Goal: Task Accomplishment & Management: Use online tool/utility

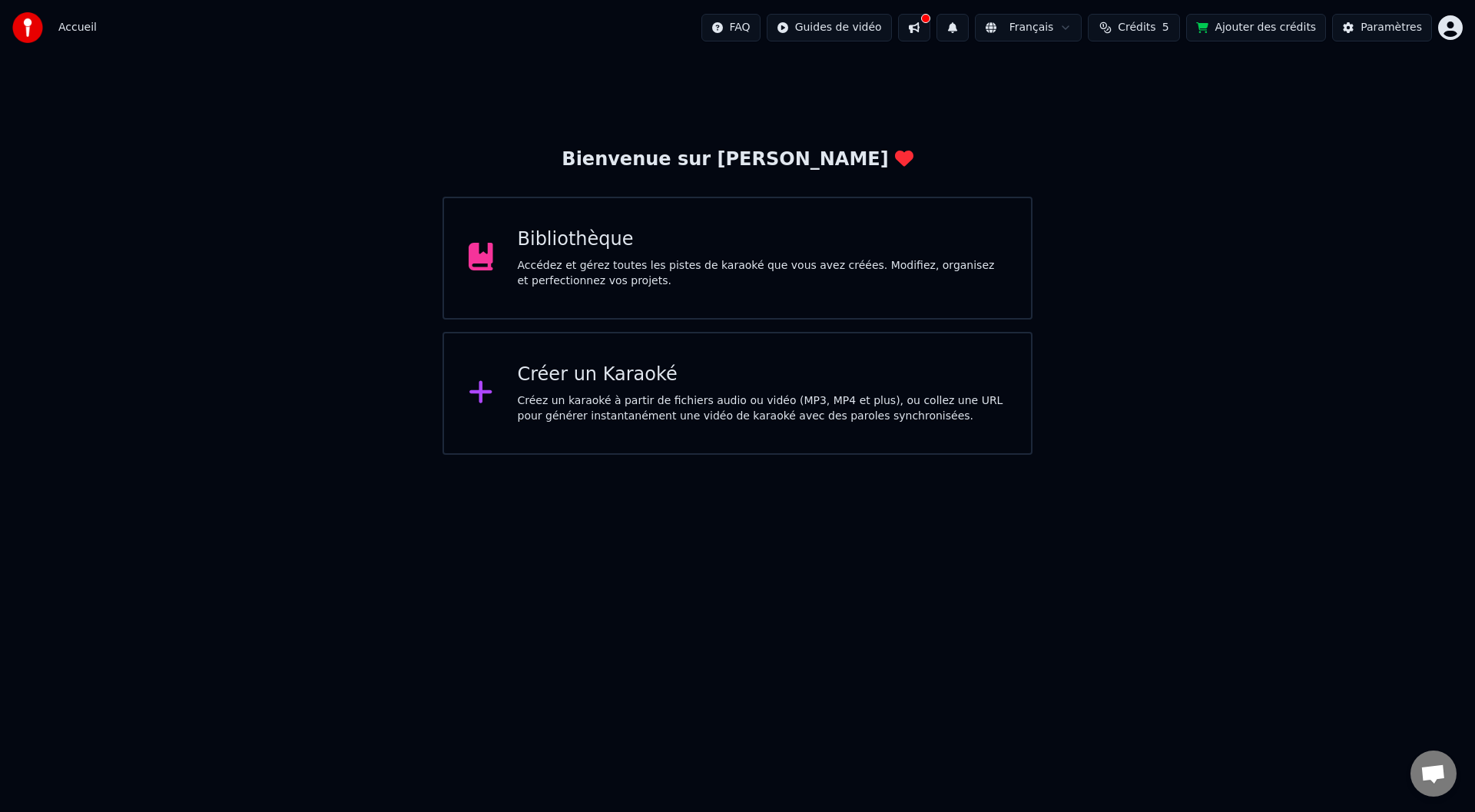
click at [1150, 28] on span "Crédits" at bounding box center [1136, 27] width 37 height 15
click at [1152, 23] on span "Crédits" at bounding box center [1136, 27] width 37 height 15
click at [931, 25] on button at bounding box center [914, 27] width 33 height 28
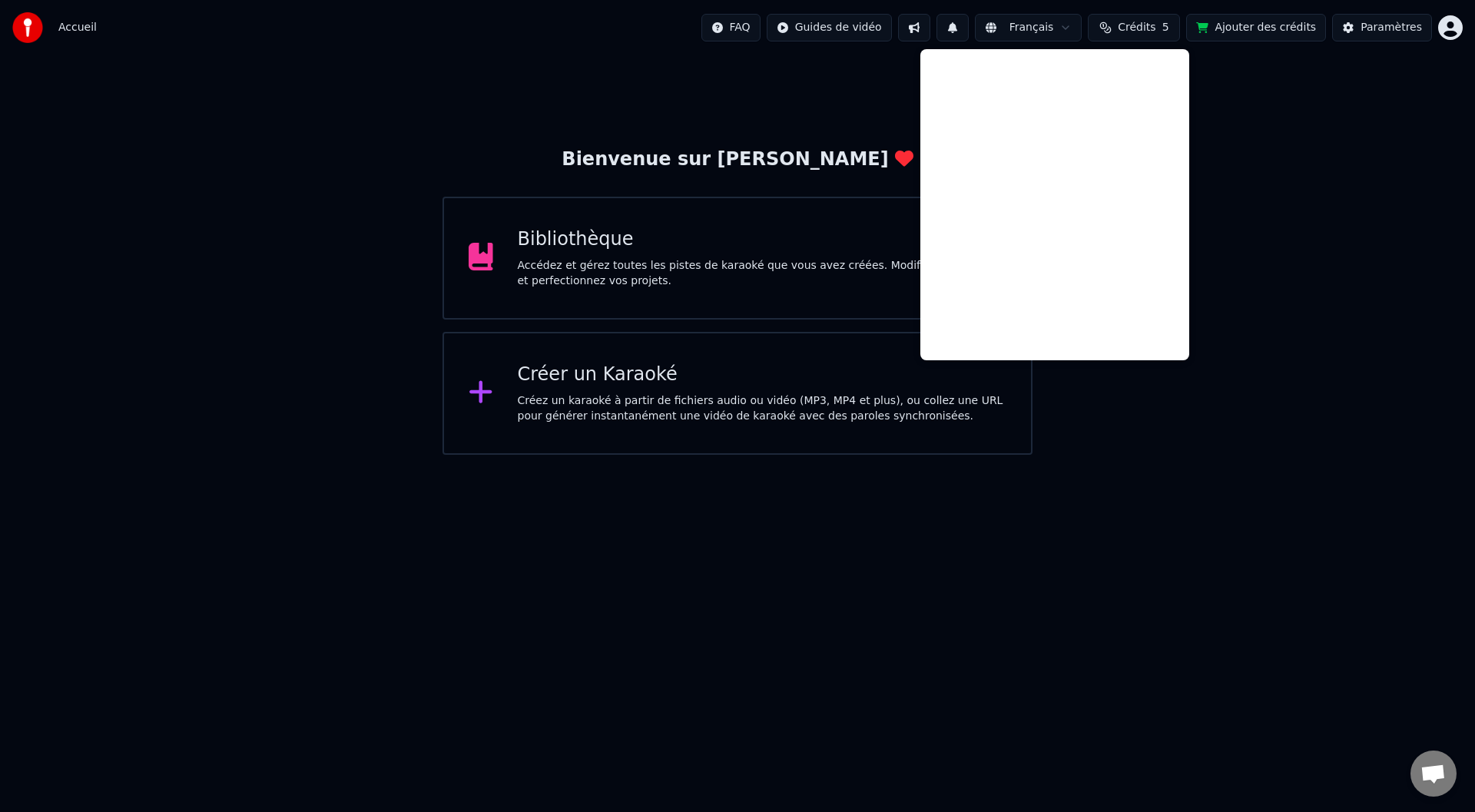
click at [1467, 255] on div "Bienvenue sur Youka Bibliothèque Accédez et gérez toutes les pistes de karaoké …" at bounding box center [738, 255] width 1475 height 399
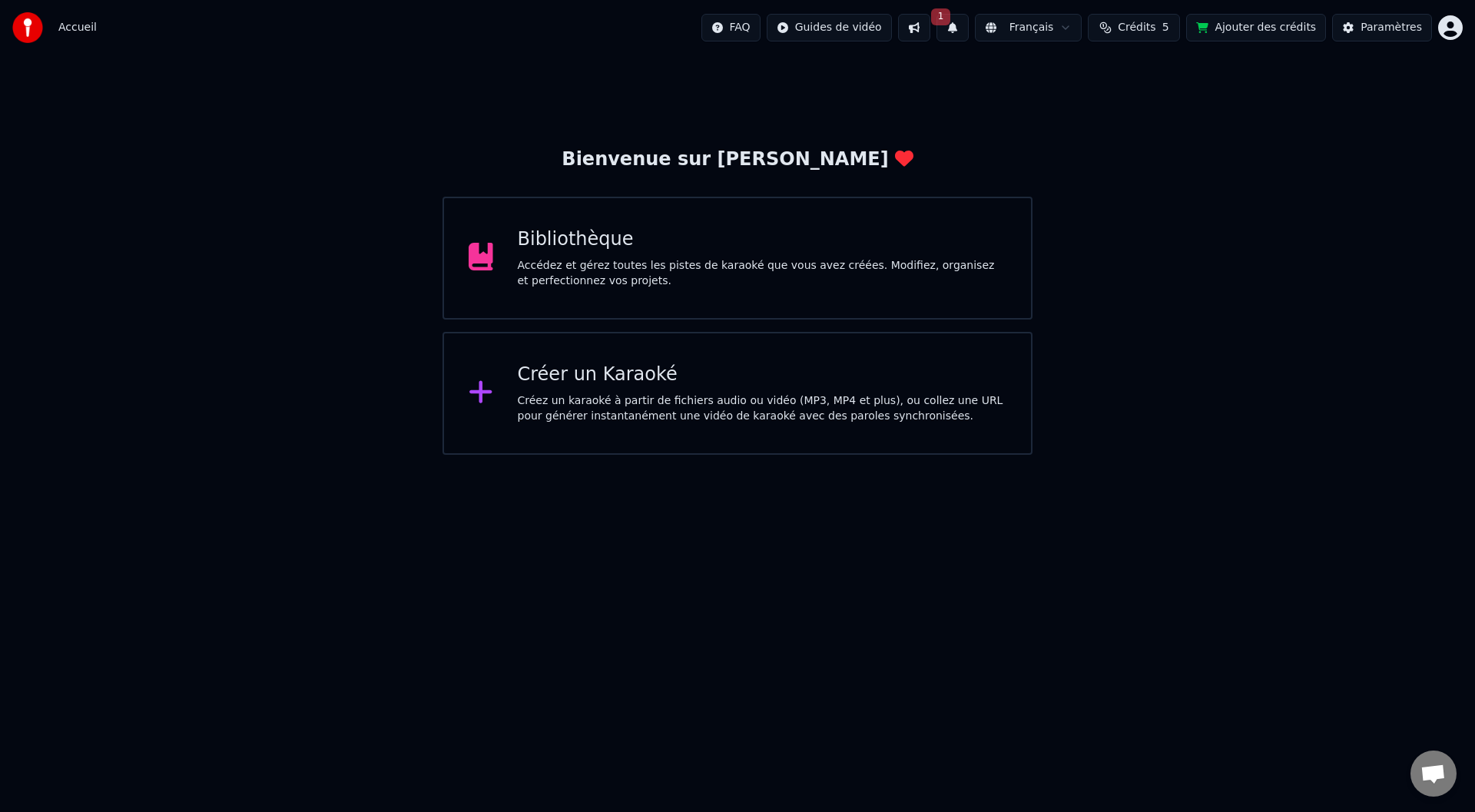
click at [1156, 24] on span "Crédits" at bounding box center [1136, 27] width 37 height 15
click at [1077, 103] on td "15" at bounding box center [1072, 102] width 68 height 28
click at [1131, 134] on button "Actualiser" at bounding box center [1150, 142] width 91 height 28
click at [1260, 20] on button "Ajouter des crédits" at bounding box center [1256, 27] width 140 height 28
click at [1136, 181] on div "Bienvenue sur Youka Bibliothèque Accédez et gérez toutes les pistes de karaoké …" at bounding box center [738, 255] width 1475 height 399
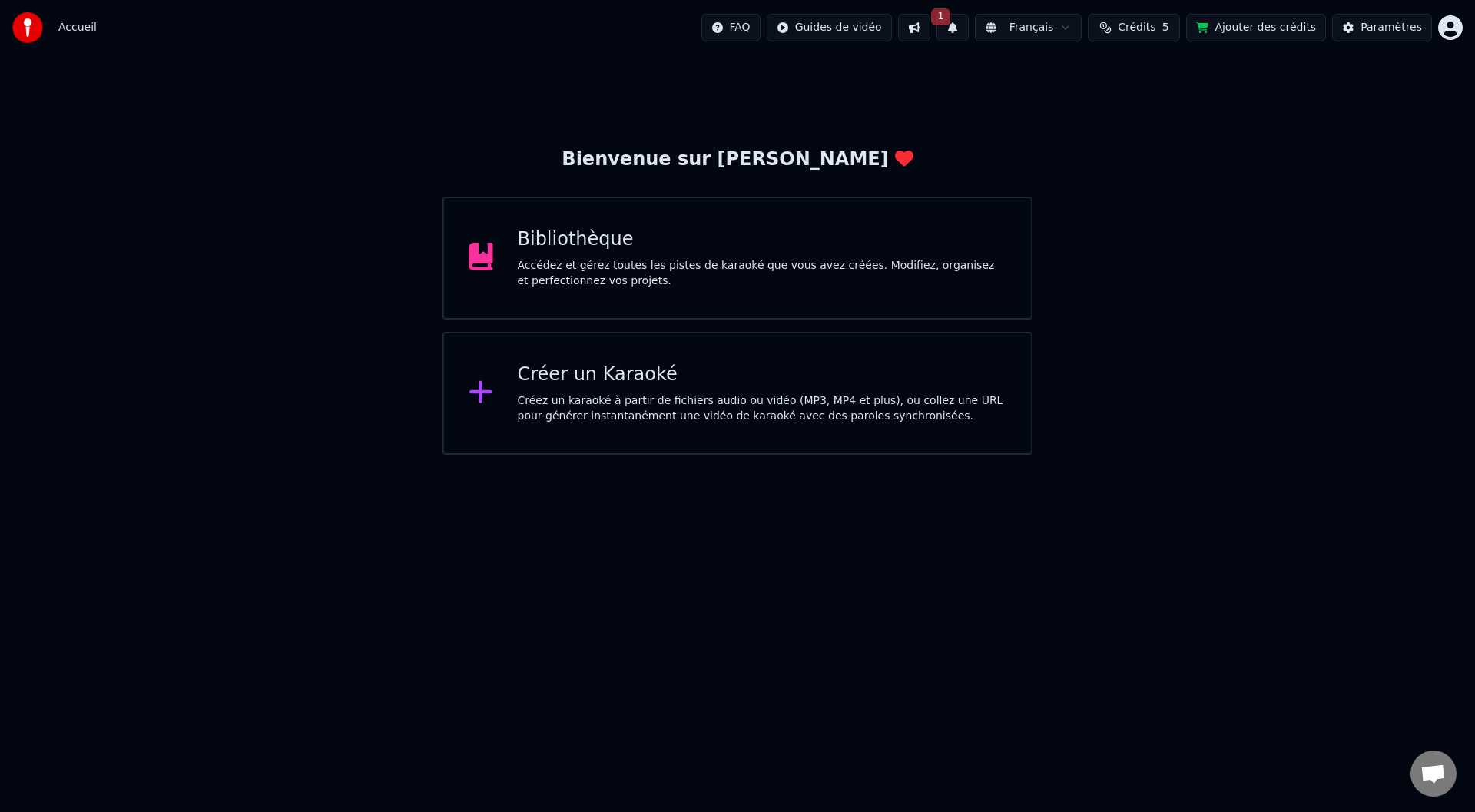
click at [605, 383] on div "Créer un Karaoké" at bounding box center [762, 375] width 489 height 25
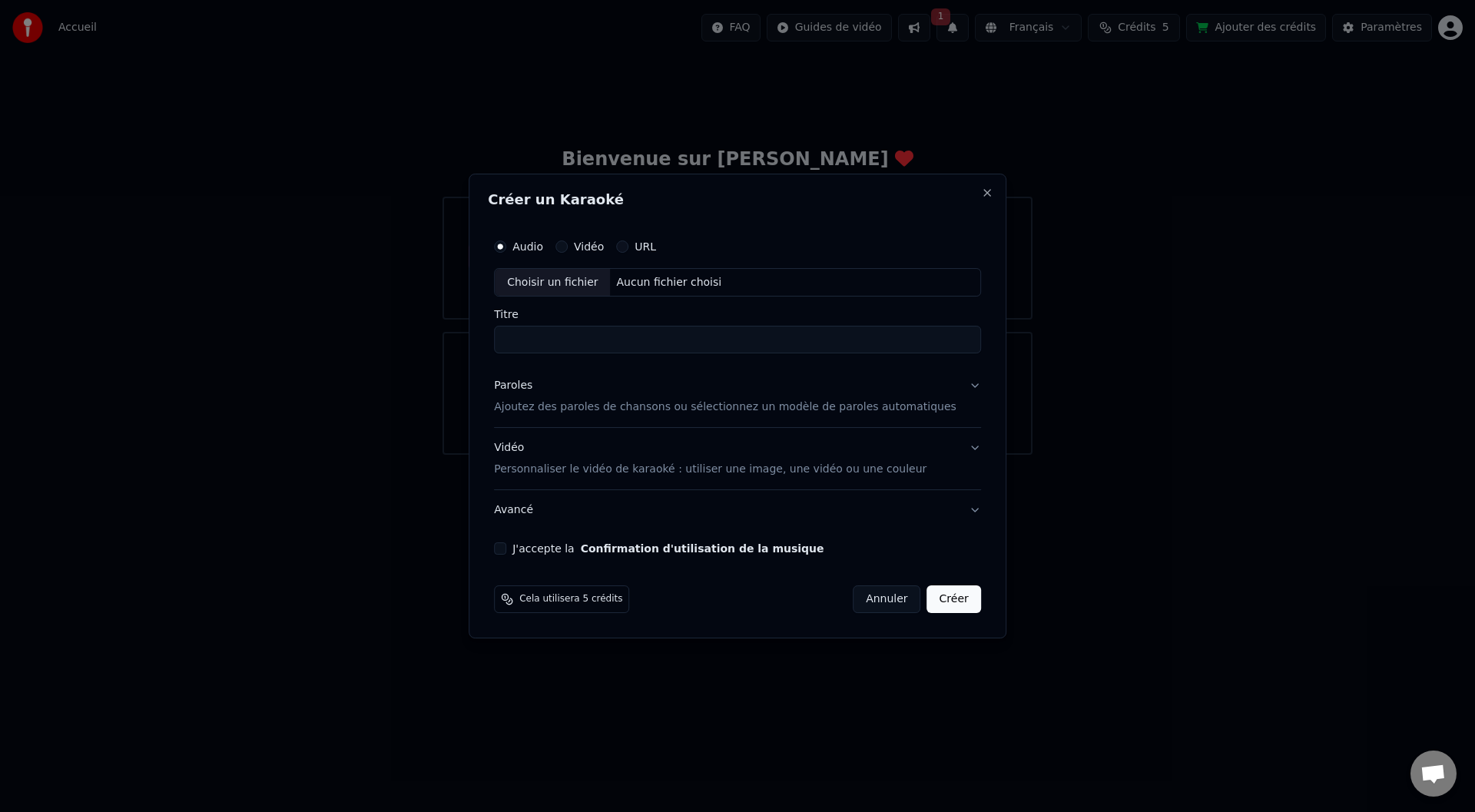
click at [568, 245] on button "Vidéo" at bounding box center [561, 246] width 12 height 12
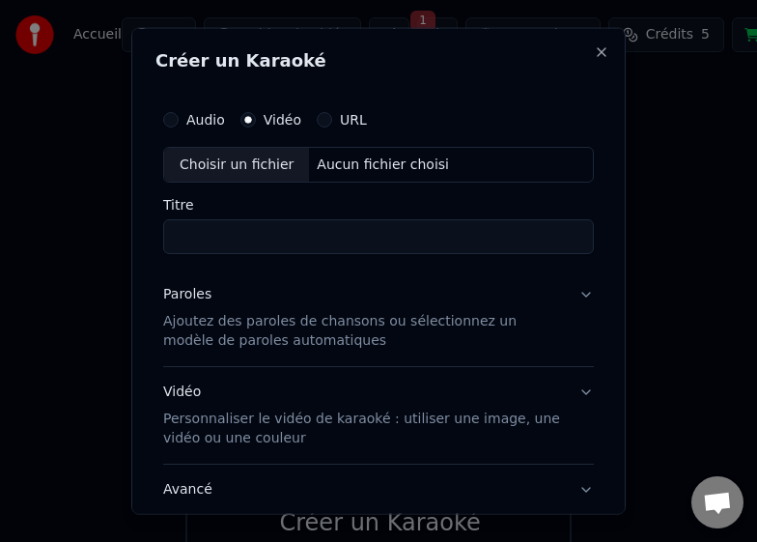
drag, startPoint x: 31, startPoint y: 451, endPoint x: 38, endPoint y: 410, distance: 42.1
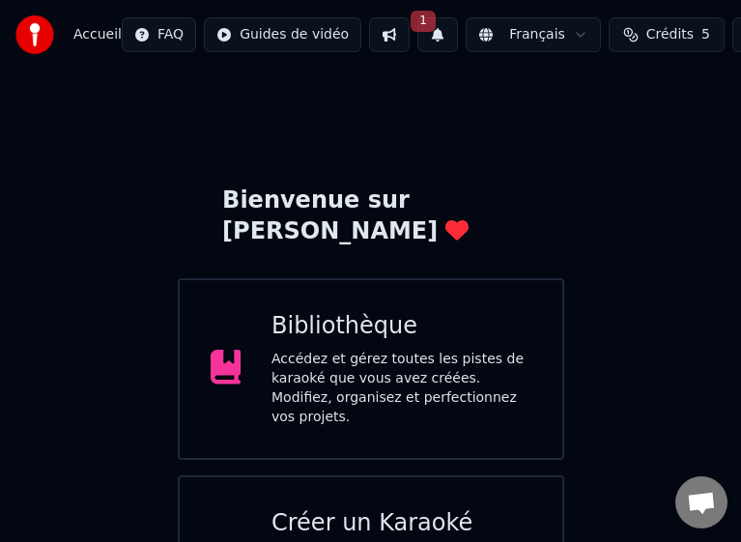
click at [540, 113] on div "Bienvenue sur Youka Bibliothèque Accédez et gérez toutes les pistes de karaoké …" at bounding box center [370, 373] width 741 height 607
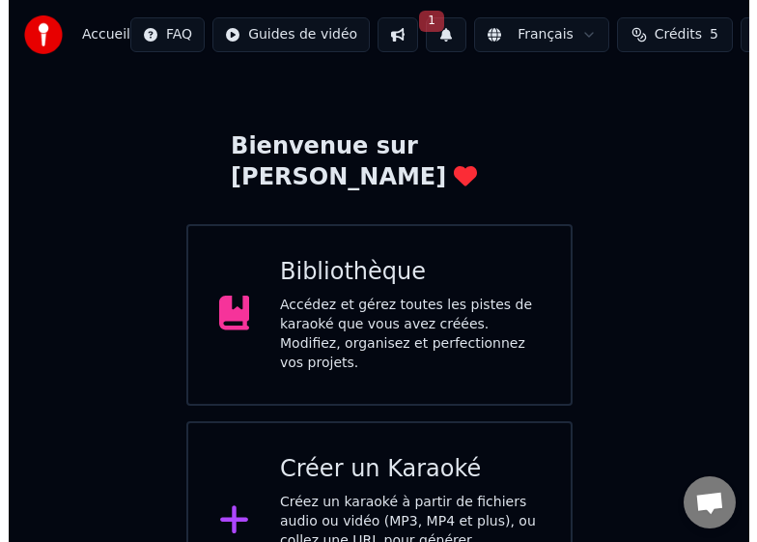
scroll to position [84, 0]
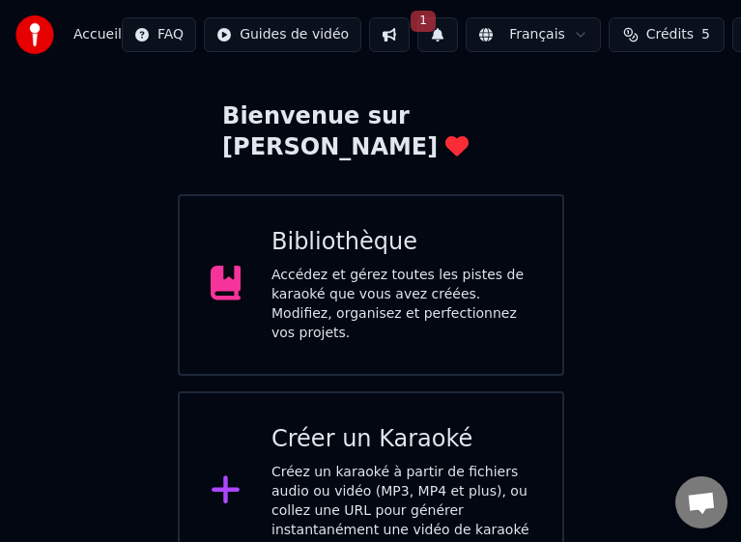
click at [367, 424] on div "Créer un Karaoké" at bounding box center [401, 439] width 260 height 31
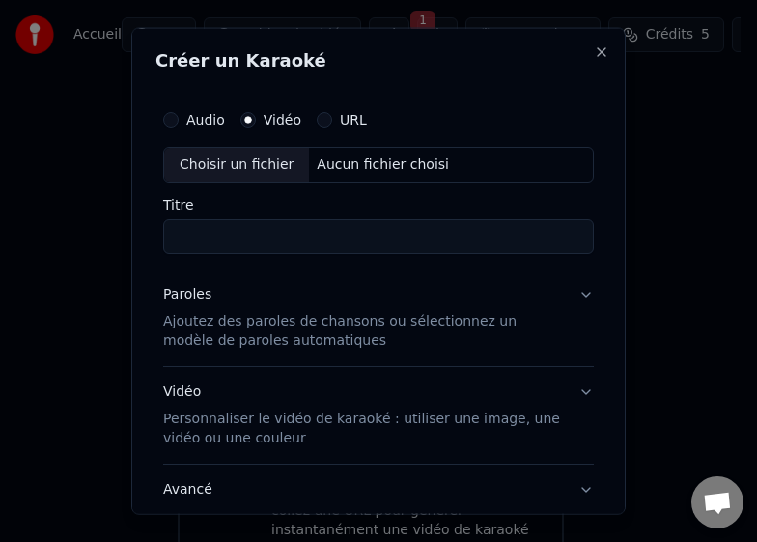
click at [317, 119] on button "URL" at bounding box center [324, 118] width 15 height 15
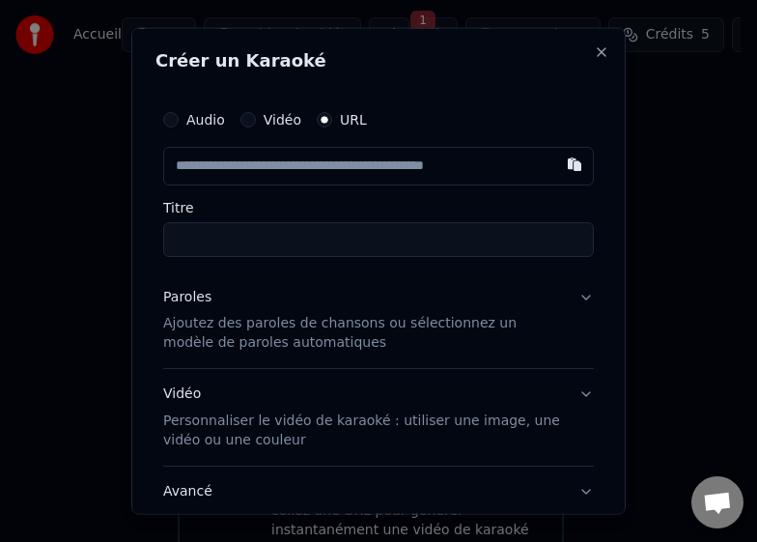
click at [369, 166] on input "text" at bounding box center [378, 165] width 431 height 39
click at [556, 166] on button "button" at bounding box center [574, 163] width 39 height 35
type input "**********"
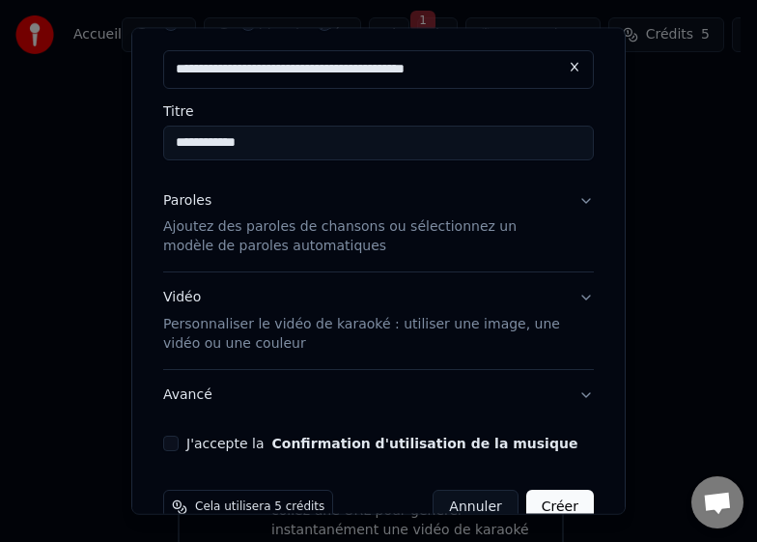
click at [274, 230] on p "Ajoutez des paroles de chansons ou sélectionnez un modèle de paroles automatiqu…" at bounding box center [363, 236] width 400 height 39
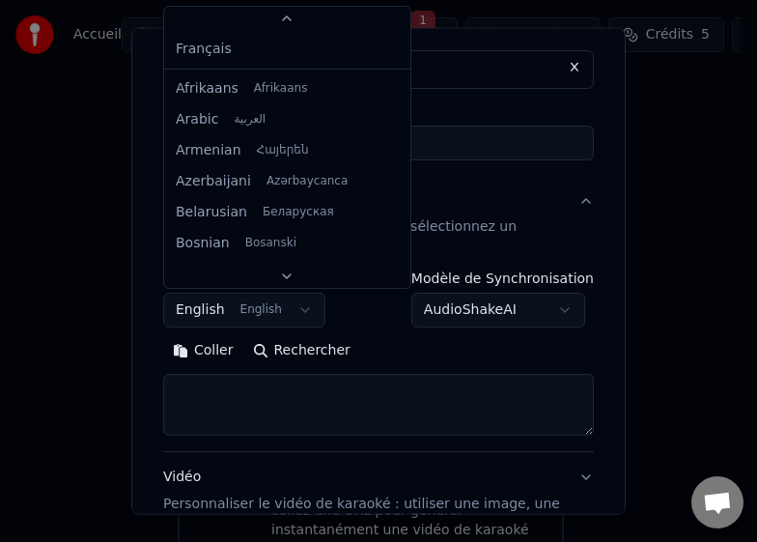
click at [290, 304] on body "**********" at bounding box center [370, 254] width 741 height 676
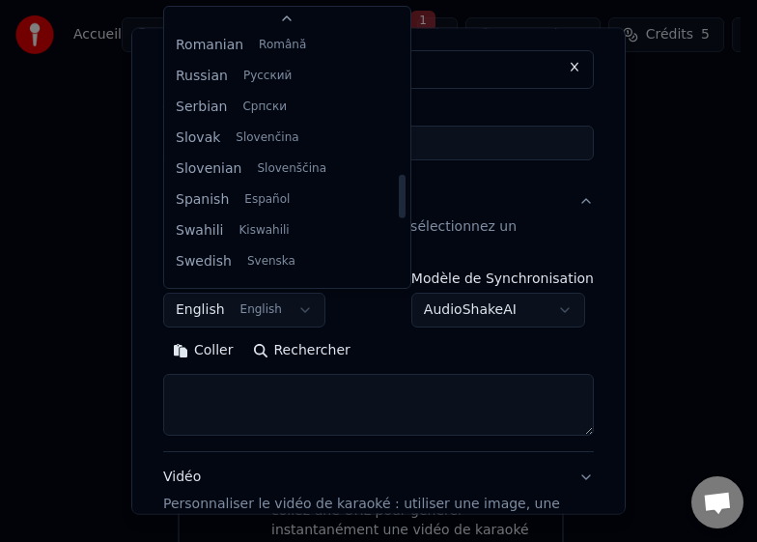
scroll to position [971, 0]
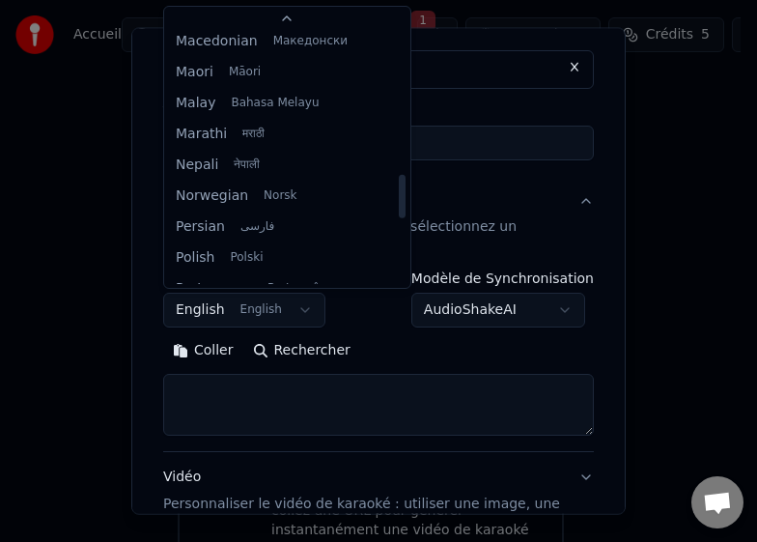
drag, startPoint x: 381, startPoint y: 257, endPoint x: 367, endPoint y: 162, distance: 95.6
click at [399, 177] on div at bounding box center [402, 196] width 7 height 43
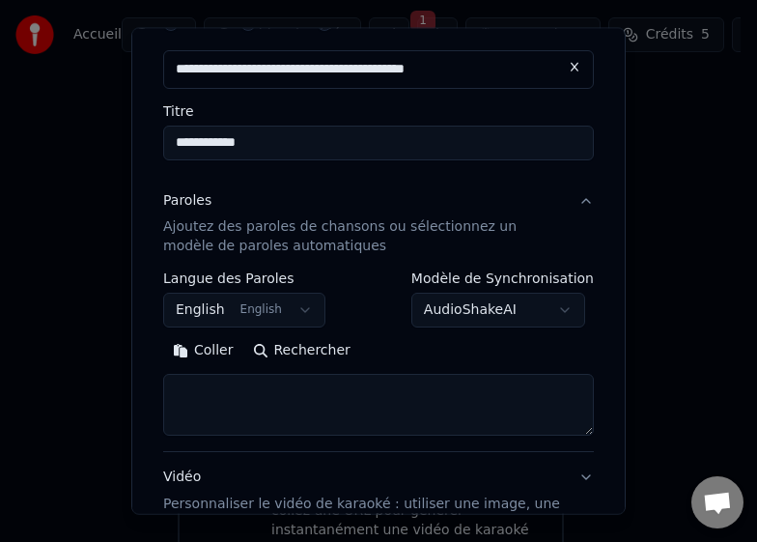
click at [42, 265] on div at bounding box center [378, 271] width 757 height 542
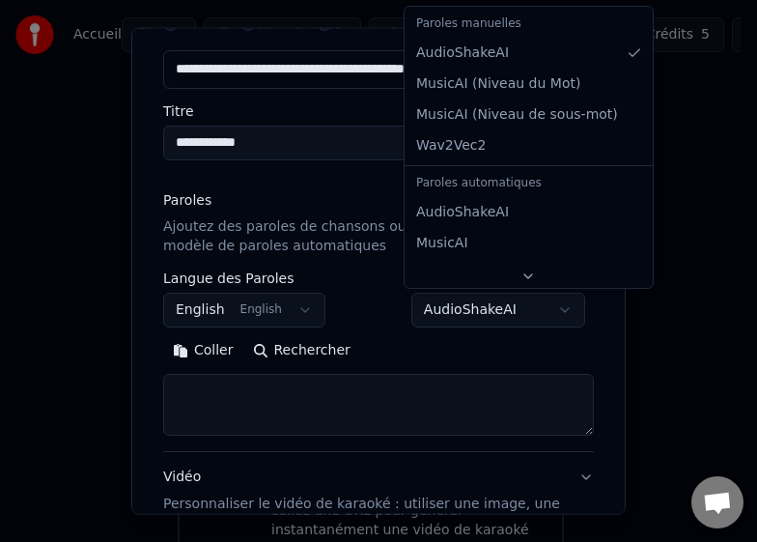
click at [539, 301] on body "**********" at bounding box center [370, 254] width 741 height 676
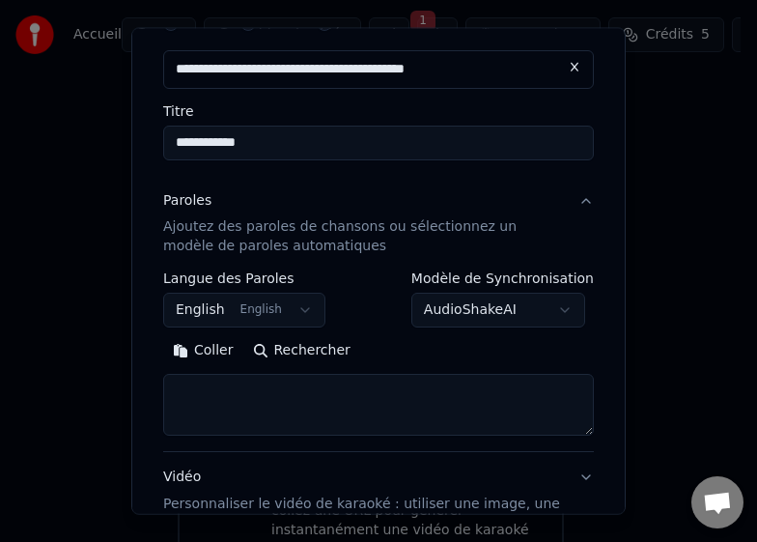
click at [539, 301] on body "**********" at bounding box center [370, 254] width 741 height 676
click at [313, 405] on textarea at bounding box center [378, 405] width 431 height 62
paste textarea "**********"
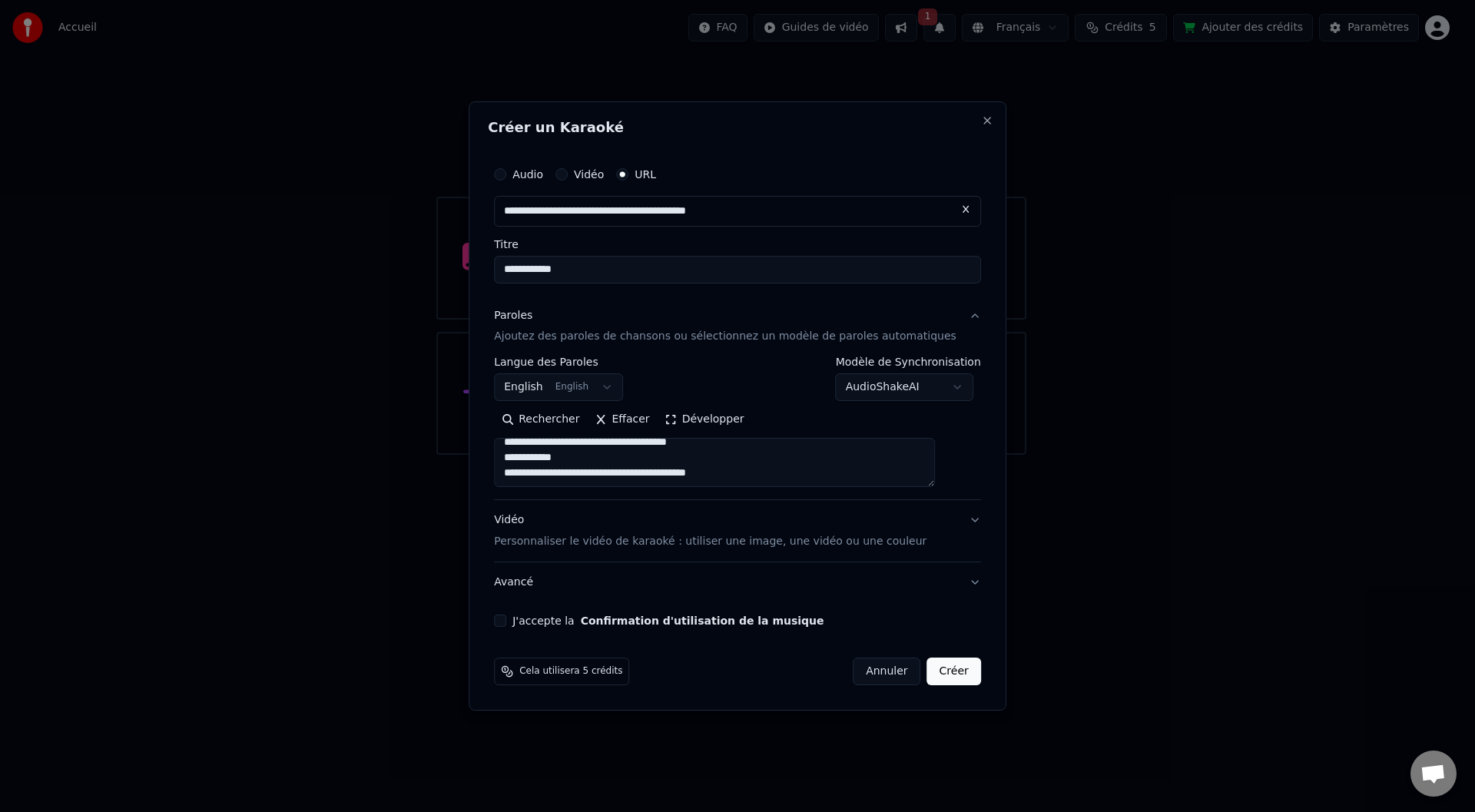
scroll to position [0, 0]
type textarea "**********"
click at [506, 621] on button "J'accepte la Confirmation d'utilisation de la musique" at bounding box center [500, 620] width 12 height 12
click at [569, 541] on p "Personnaliser le vidéo de karaoké : utiliser une image, une vidéo ou une couleur" at bounding box center [710, 541] width 433 height 15
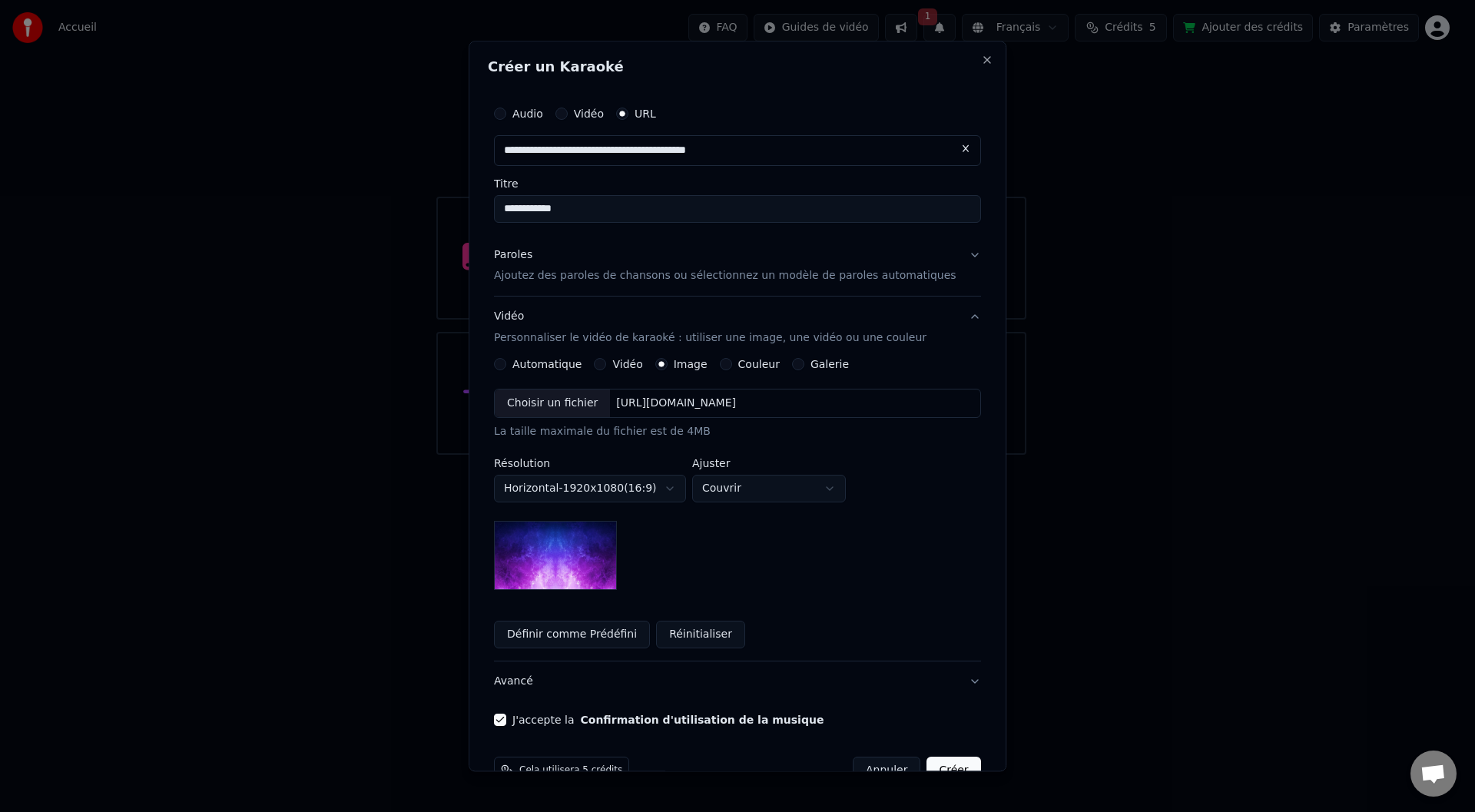
click at [580, 541] on img at bounding box center [555, 556] width 123 height 69
click at [708, 551] on div "**********" at bounding box center [738, 490] width 487 height 201
click at [764, 547] on div "**********" at bounding box center [738, 490] width 487 height 201
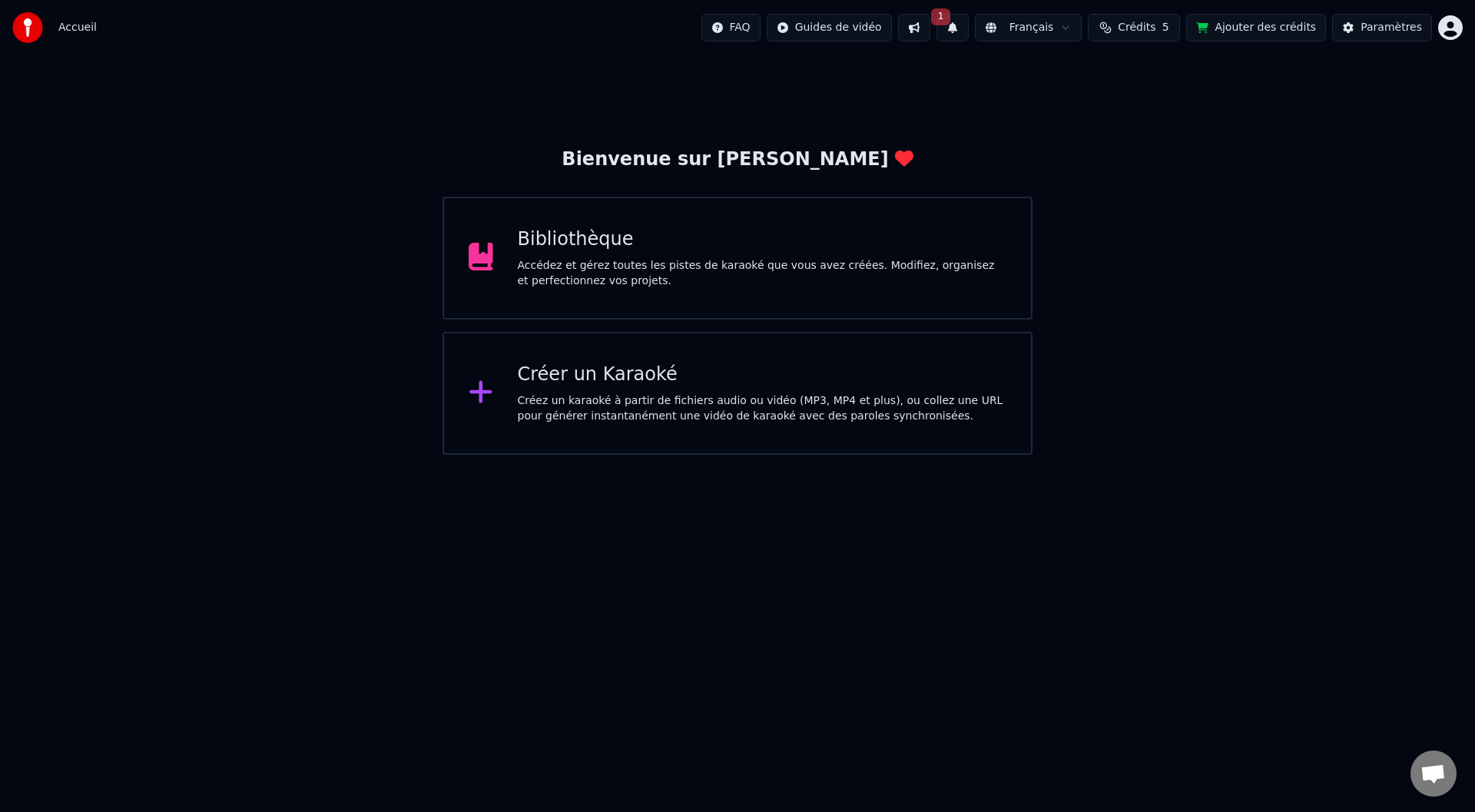
click at [605, 381] on div "Créer un Karaoké" at bounding box center [762, 375] width 489 height 25
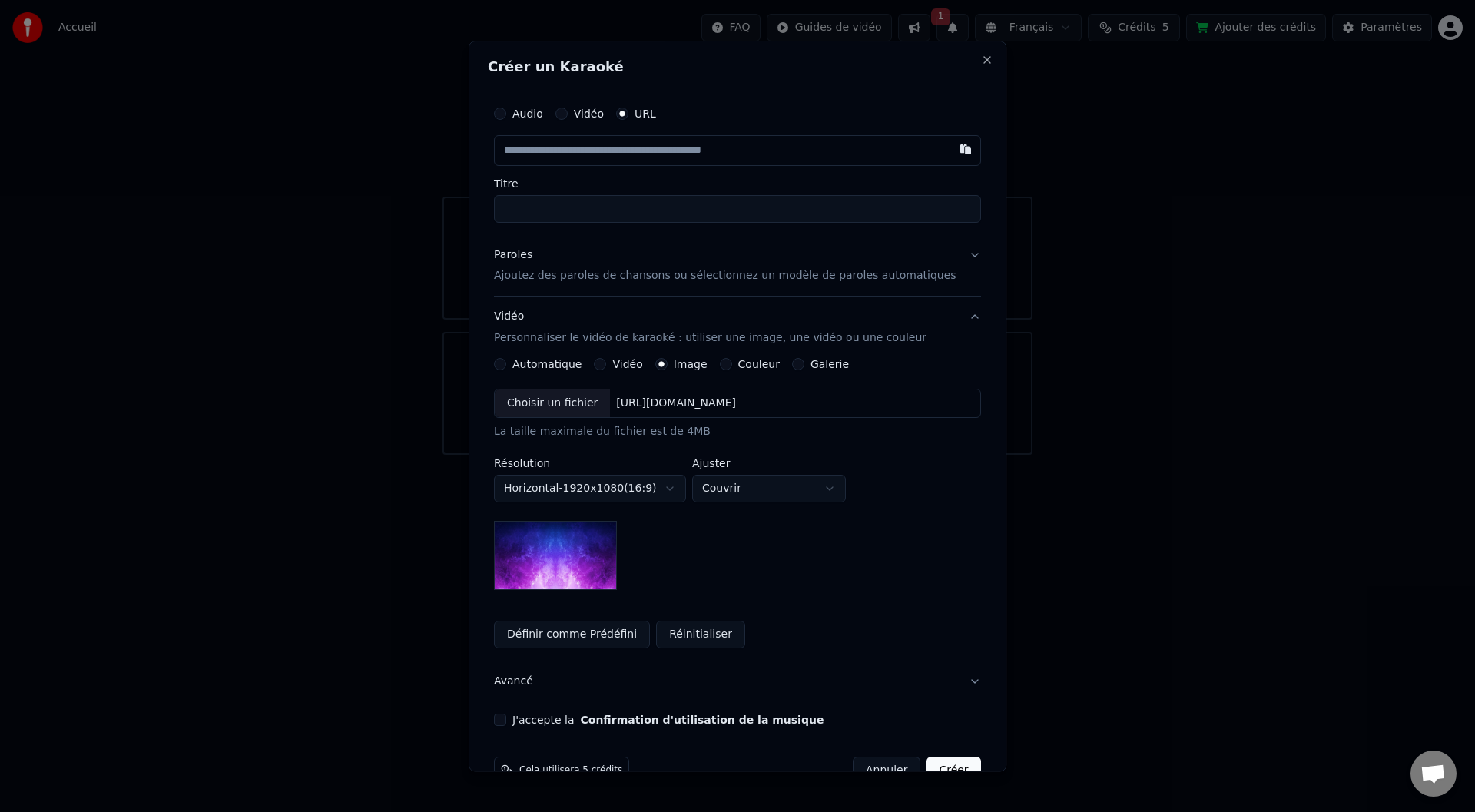
click at [625, 112] on circle "button" at bounding box center [622, 114] width 6 height 6
click at [582, 276] on p "Ajoutez des paroles de chansons ou sélectionnez un modèle de paroles automatiqu…" at bounding box center [725, 276] width 462 height 15
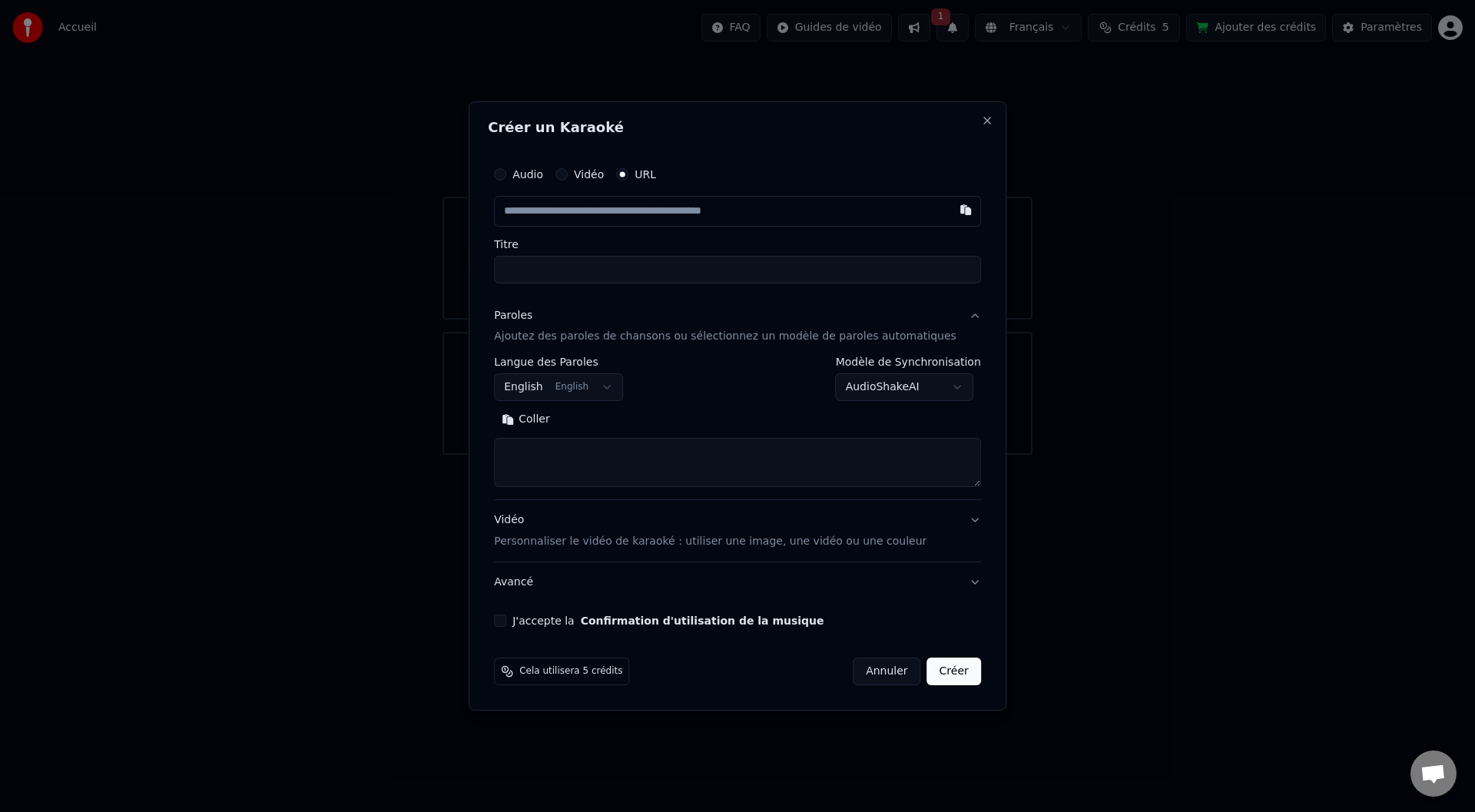
click at [577, 454] on textarea at bounding box center [738, 463] width 487 height 49
paste textarea "**********"
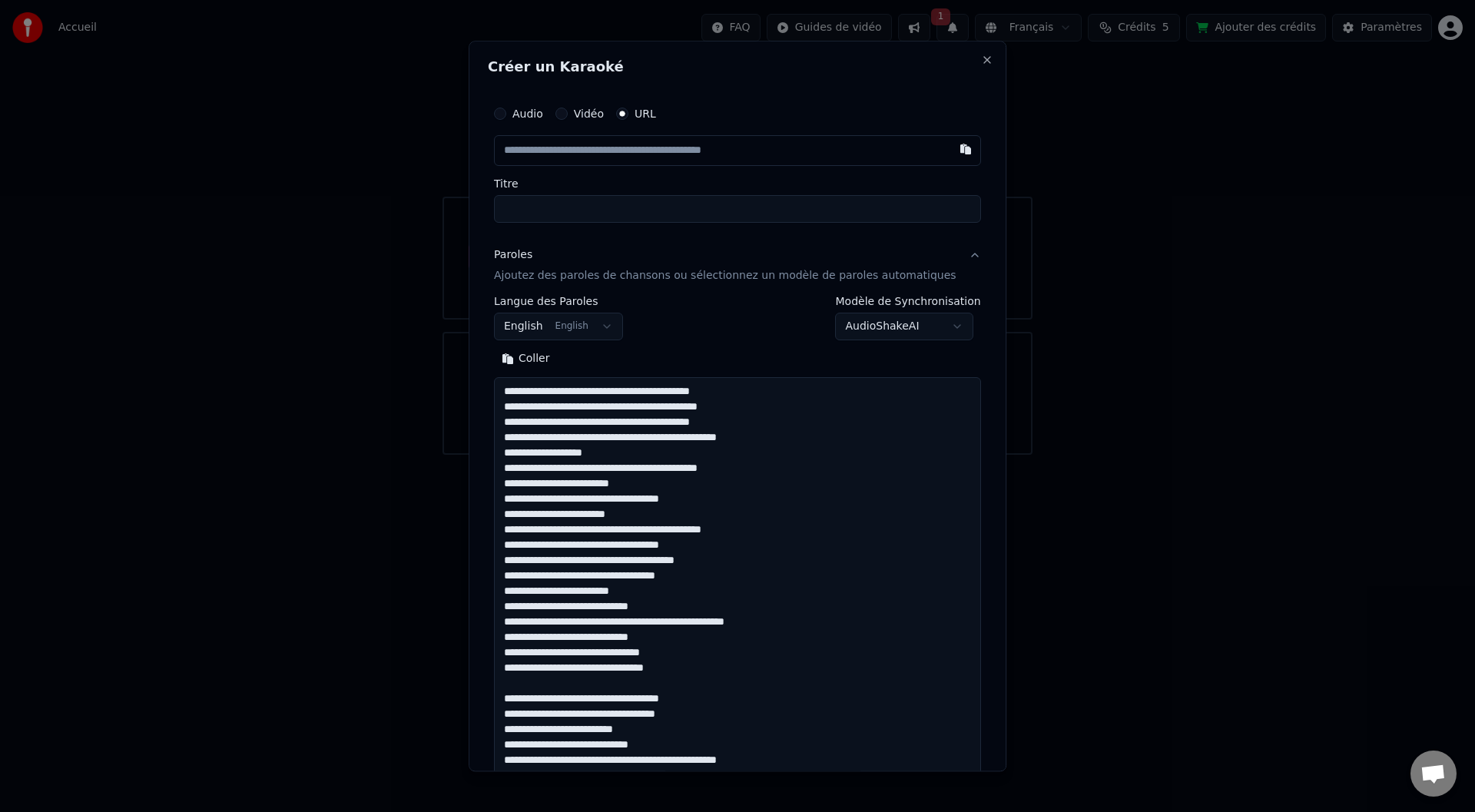
scroll to position [603, 0]
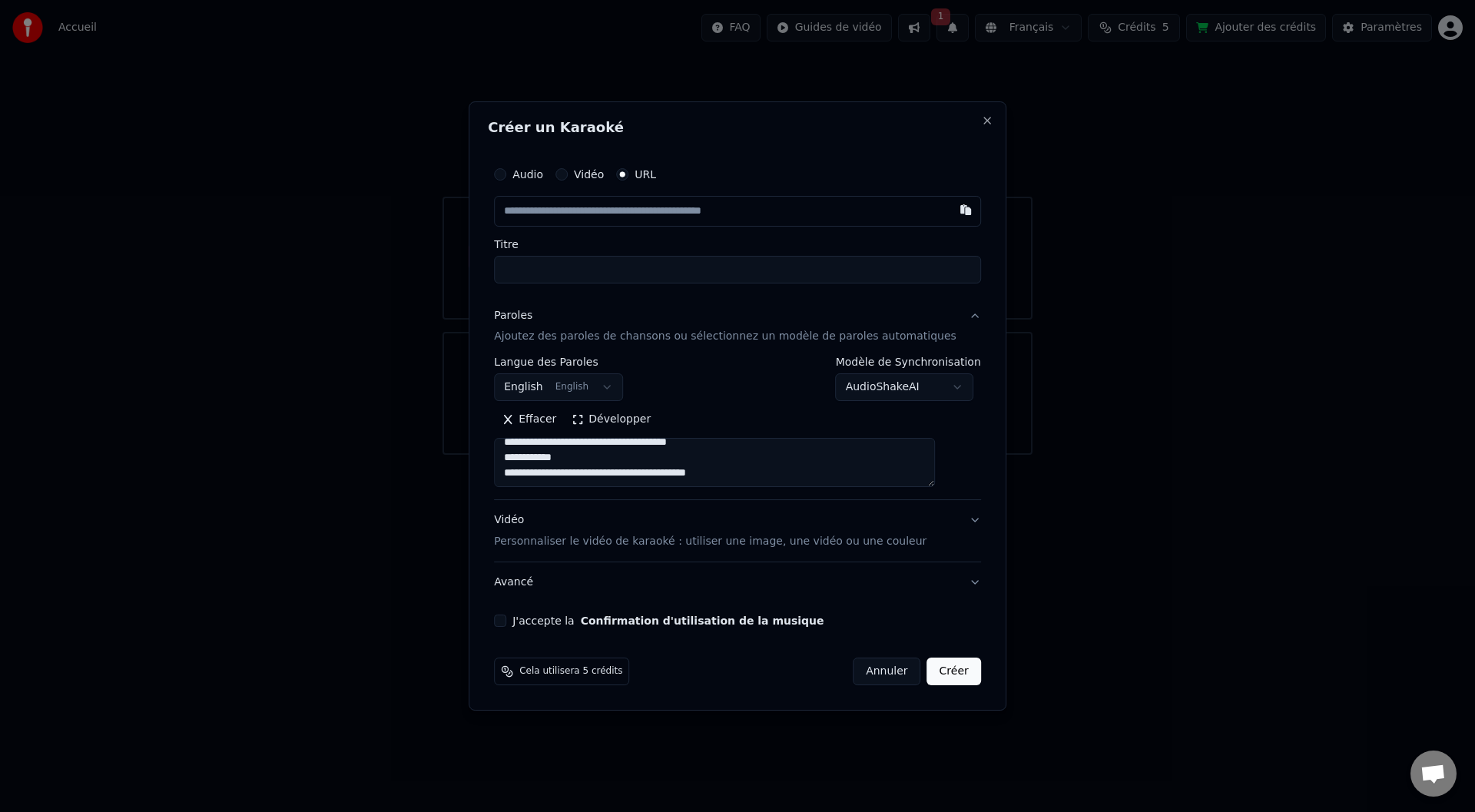
type textarea "**********"
click at [625, 172] on circle "button" at bounding box center [622, 173] width 6 height 6
click at [951, 208] on button "button" at bounding box center [966, 209] width 31 height 28
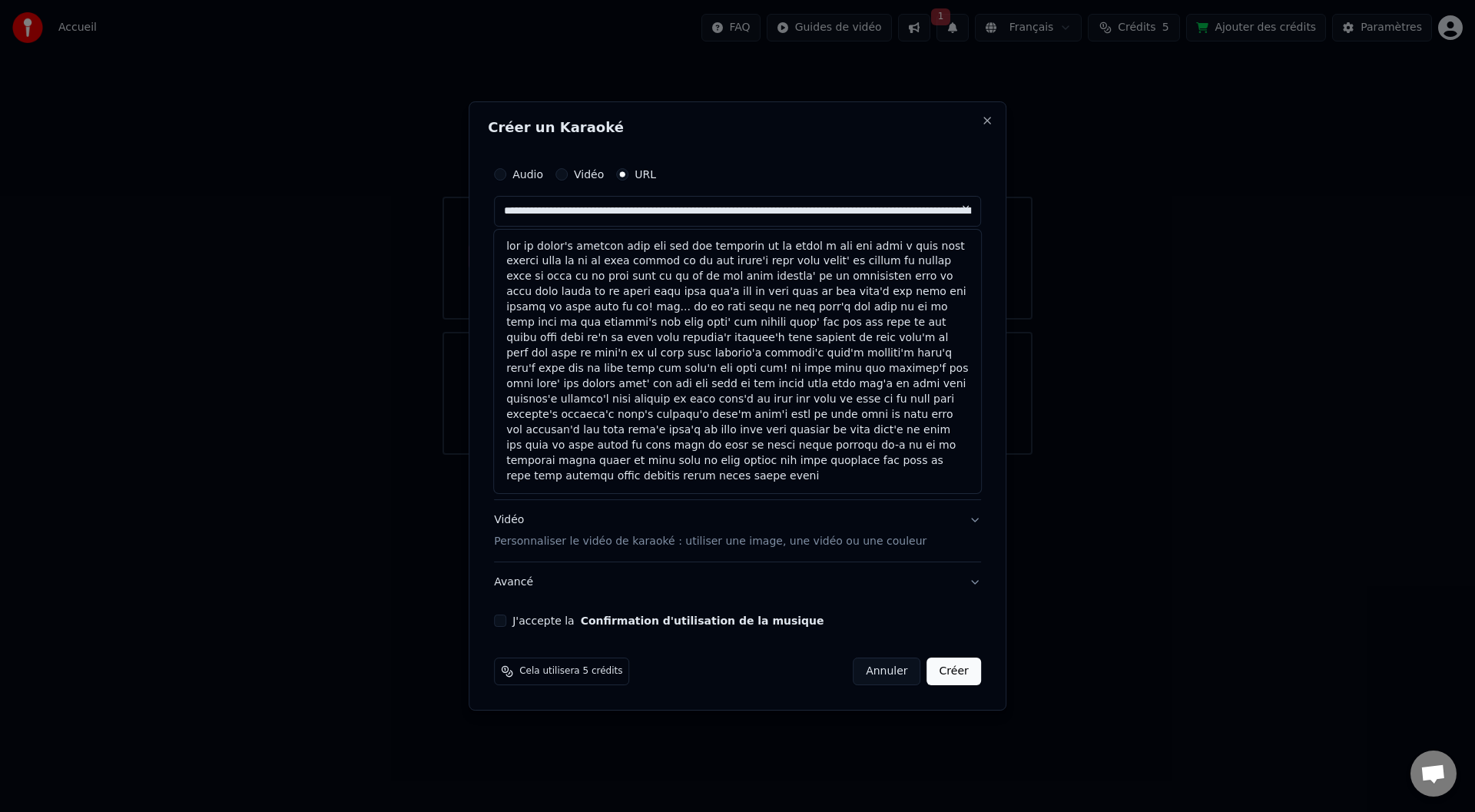
type input "**********"
select select
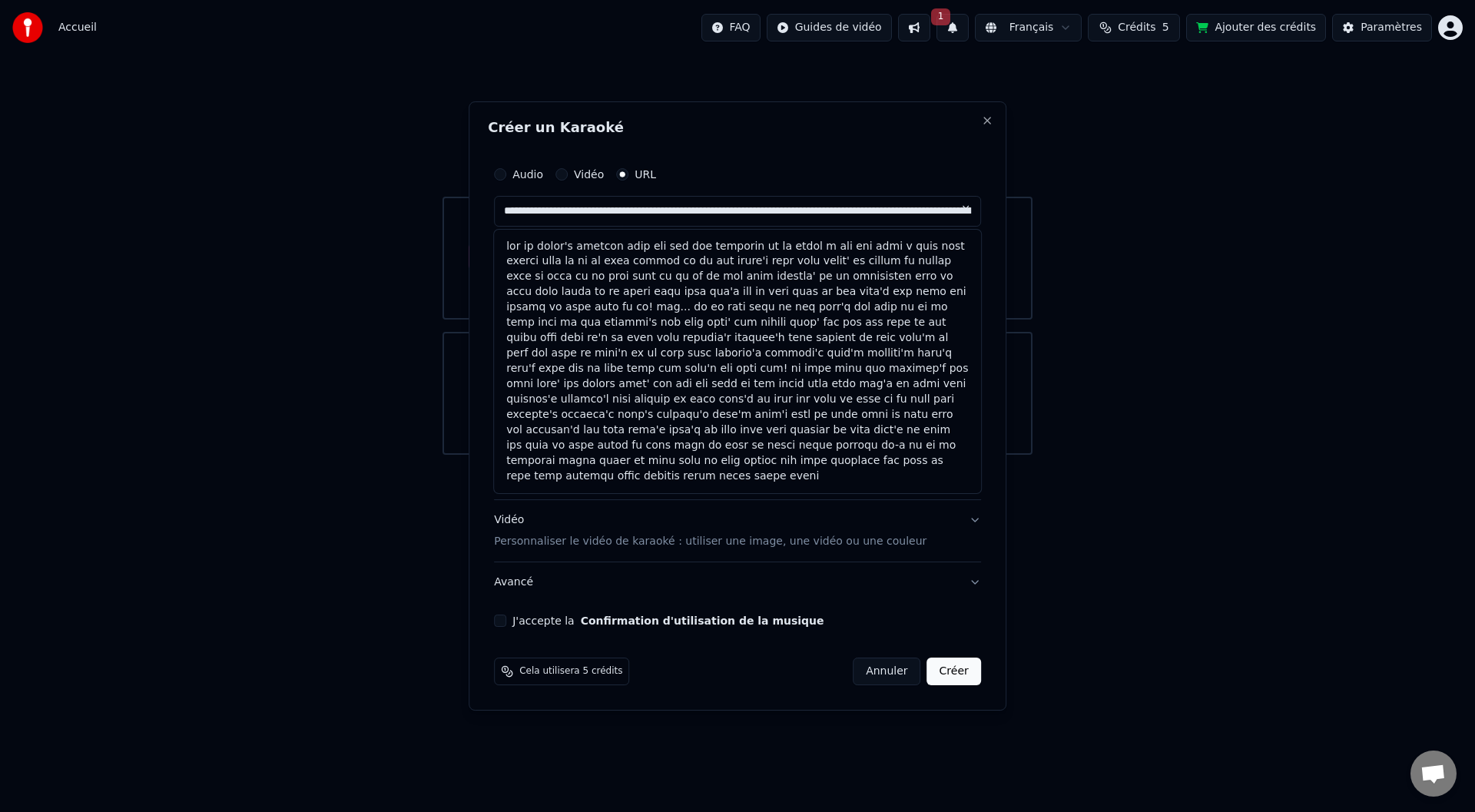
scroll to position [0, 0]
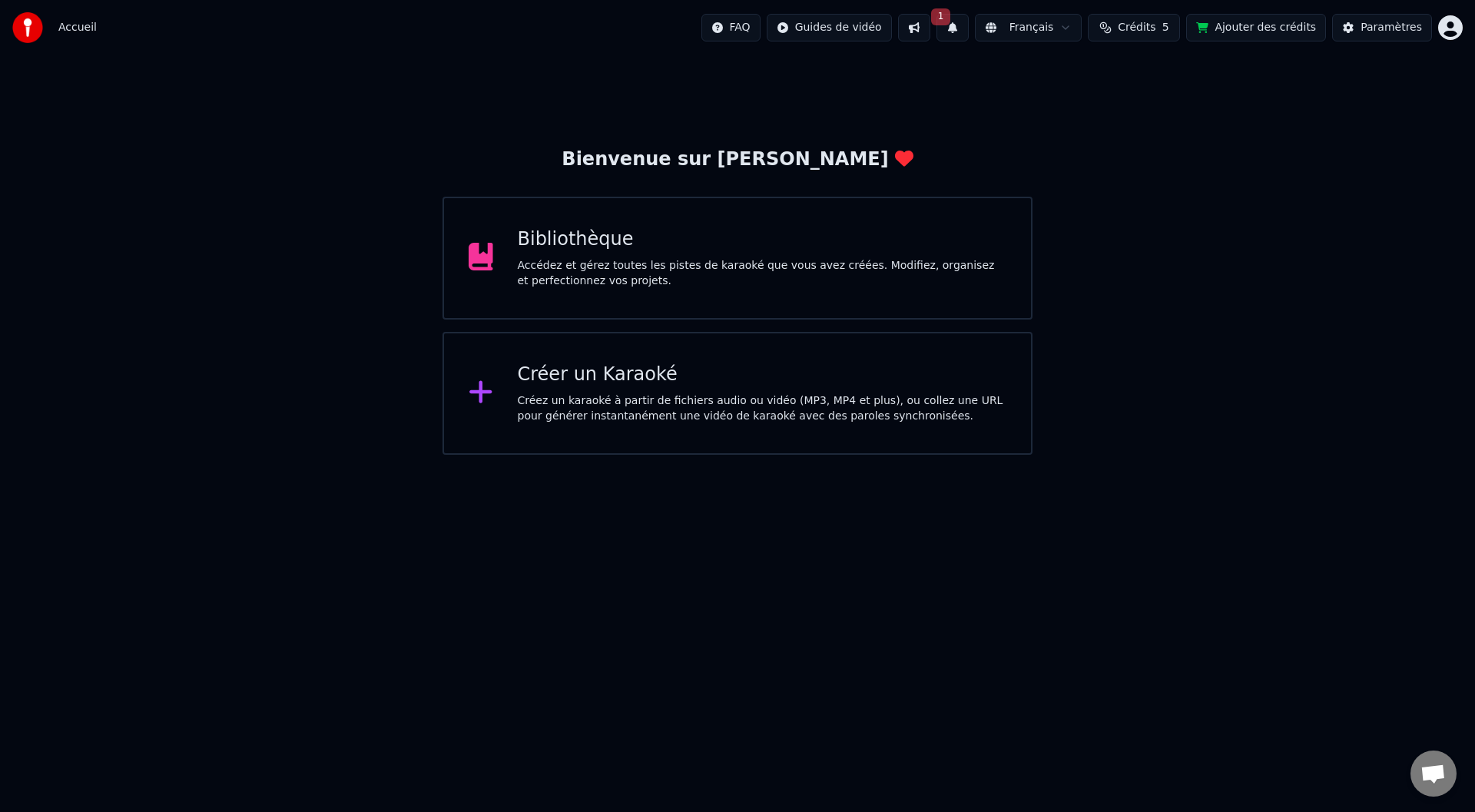
click at [594, 403] on div "Créez un karaoké à partir de fichiers audio ou vidéo (MP3, MP4 et plus), ou col…" at bounding box center [762, 408] width 489 height 31
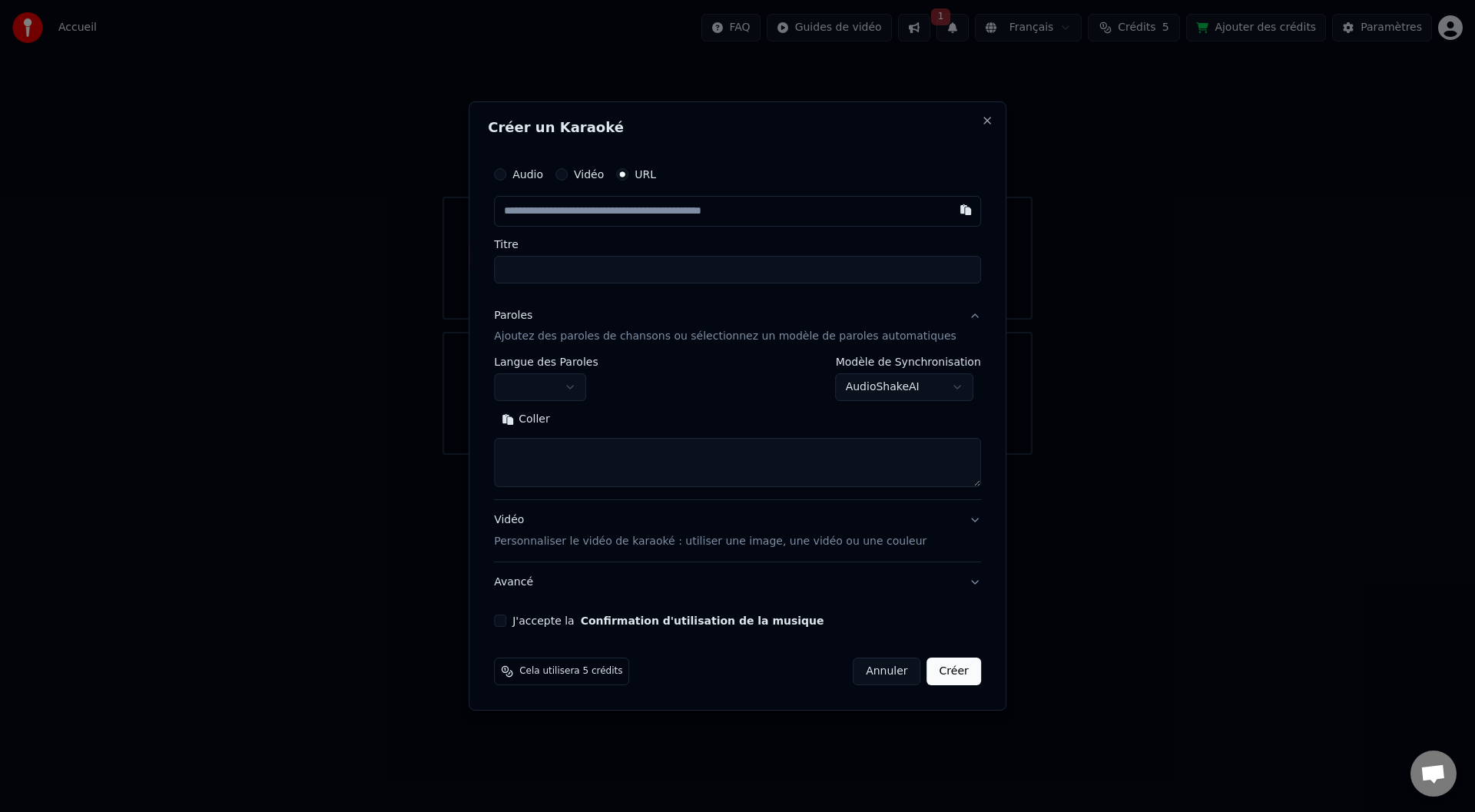
click at [588, 455] on textarea at bounding box center [738, 463] width 487 height 49
paste textarea "**********"
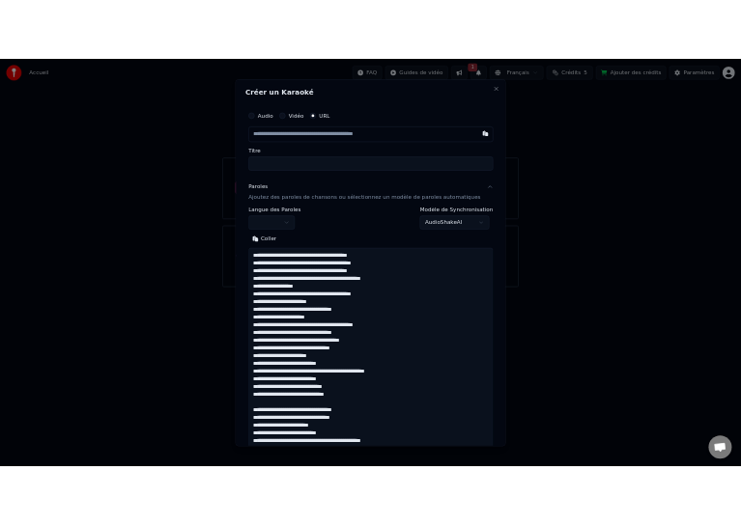
scroll to position [758, 0]
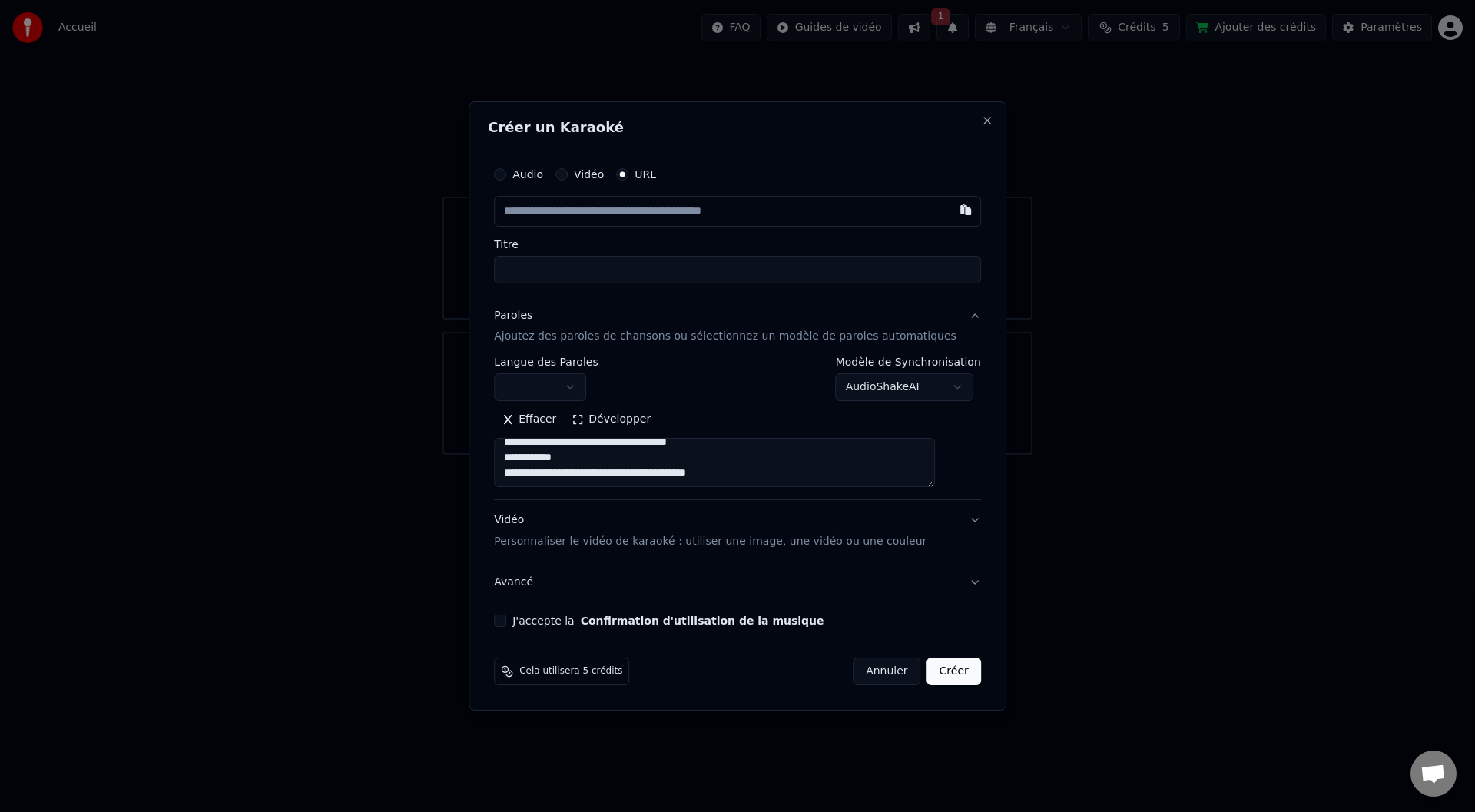
type textarea "**********"
click at [951, 207] on button "button" at bounding box center [966, 209] width 31 height 28
type input "**********"
click at [520, 613] on div "**********" at bounding box center [738, 393] width 500 height 481
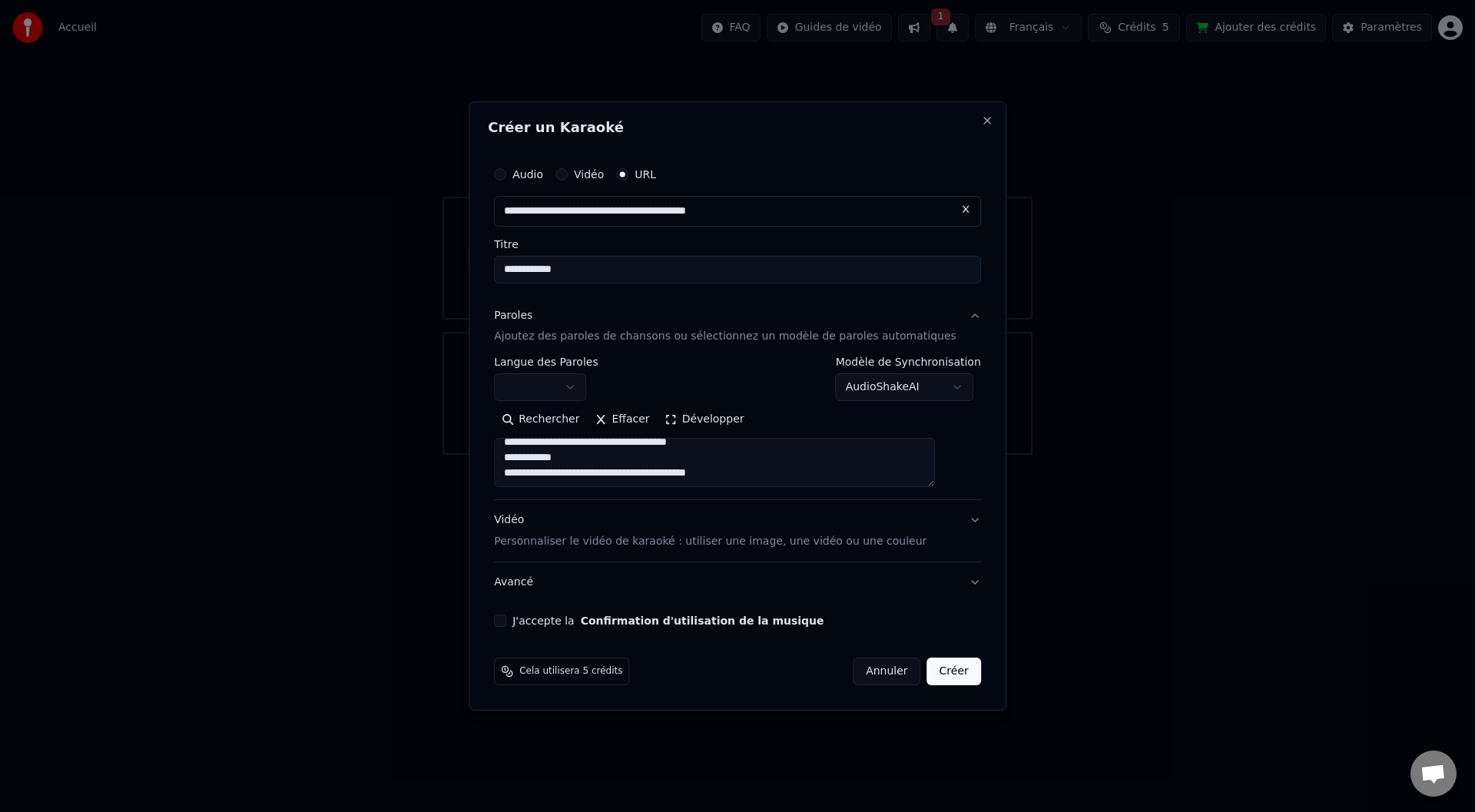
click at [506, 618] on button "J'accepte la Confirmation d'utilisation de la musique" at bounding box center [500, 620] width 12 height 12
click at [934, 675] on button "Créer" at bounding box center [955, 671] width 54 height 28
select select
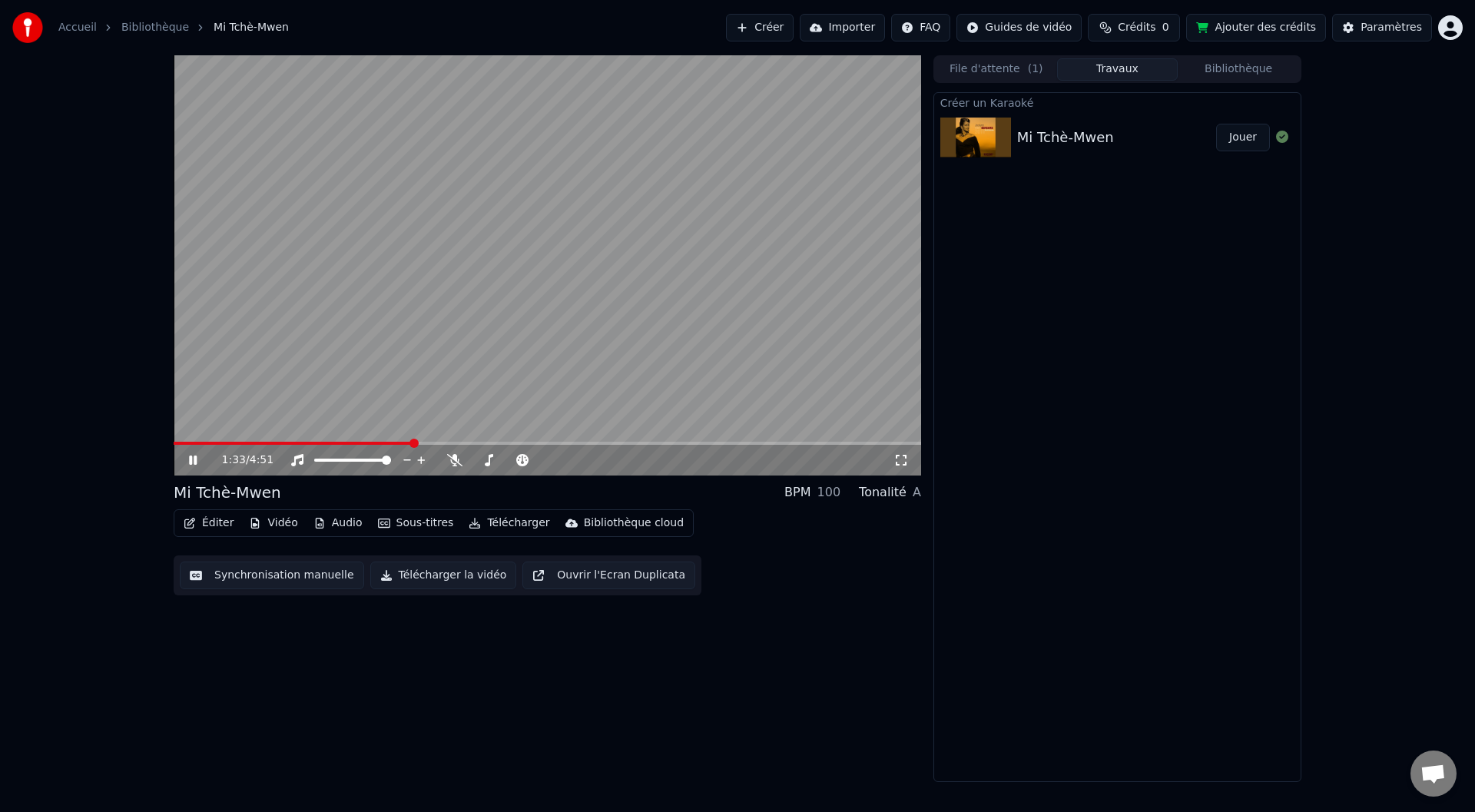
click at [412, 442] on span at bounding box center [414, 443] width 10 height 10
click at [420, 442] on span at bounding box center [547, 443] width 748 height 3
click at [418, 442] on span at bounding box center [295, 443] width 244 height 3
click at [669, 444] on span at bounding box center [547, 443] width 748 height 3
click at [677, 444] on span at bounding box center [675, 443] width 10 height 10
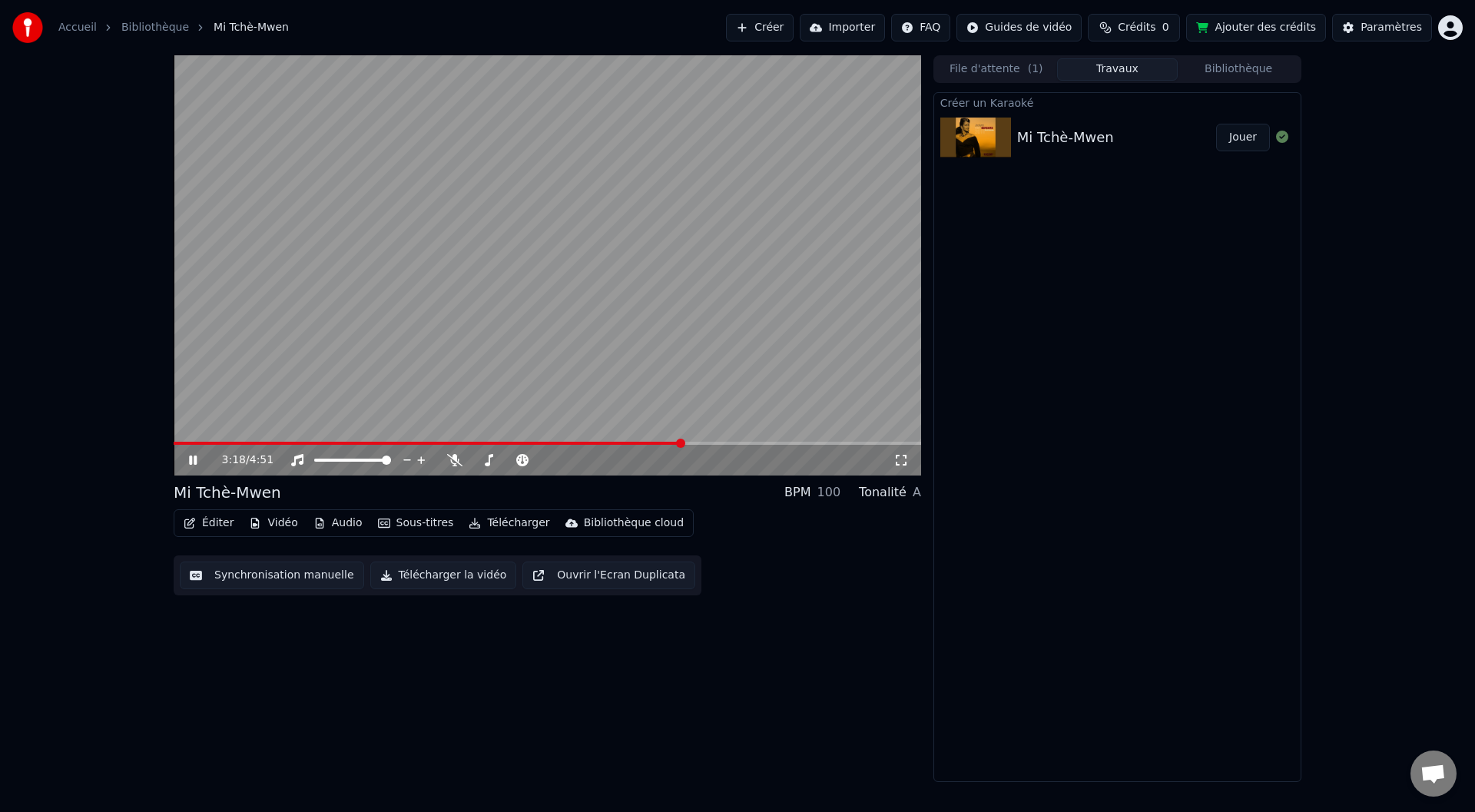
click at [683, 443] on span at bounding box center [681, 443] width 10 height 10
click at [695, 441] on span at bounding box center [547, 443] width 748 height 3
click at [708, 441] on span at bounding box center [547, 443] width 748 height 3
drag, startPoint x: 714, startPoint y: 441, endPoint x: 724, endPoint y: 441, distance: 10.0
click at [724, 441] on video at bounding box center [547, 266] width 748 height 420
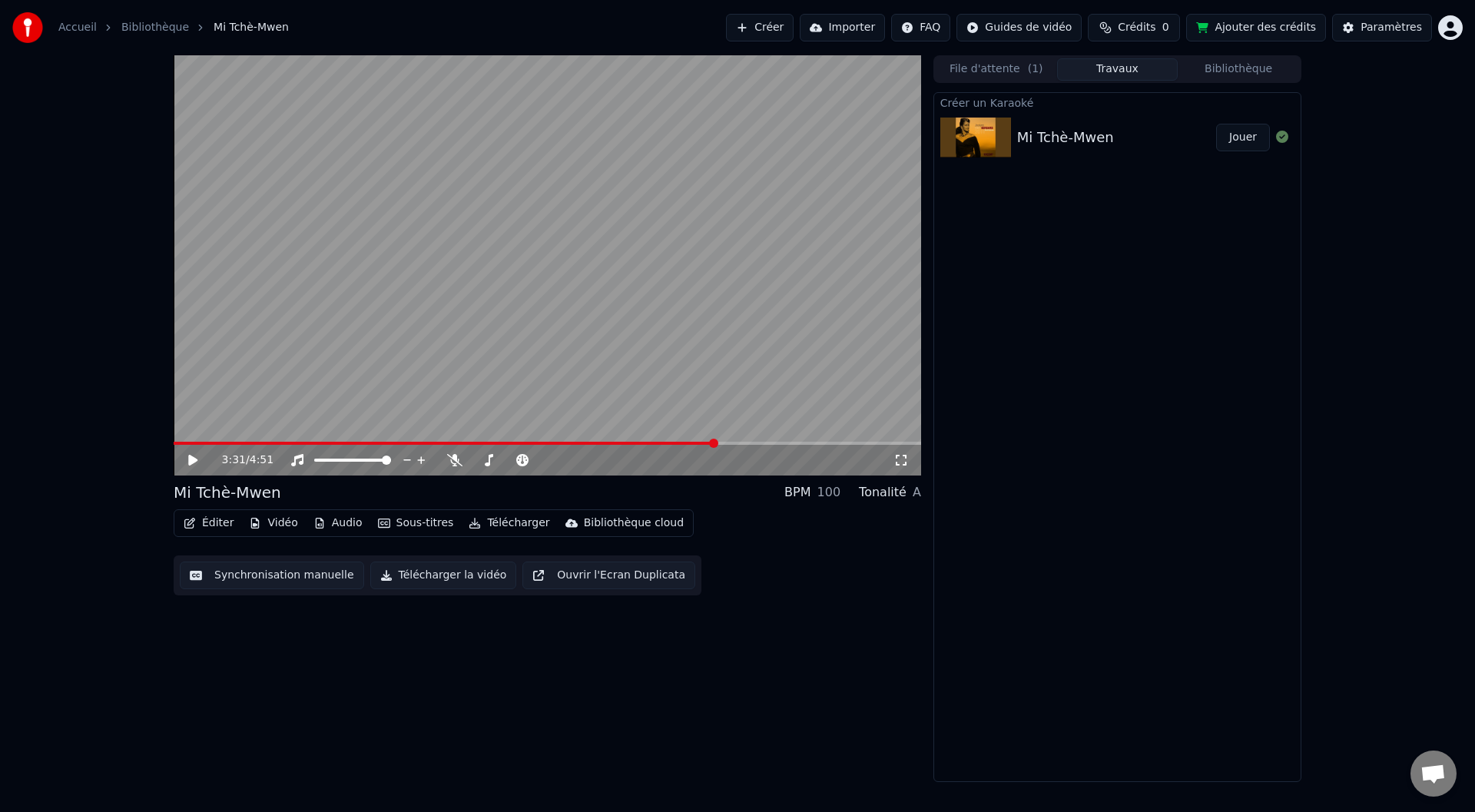
click at [715, 441] on span at bounding box center [547, 443] width 748 height 3
click at [724, 443] on span at bounding box center [547, 443] width 748 height 3
click at [726, 393] on video at bounding box center [547, 266] width 748 height 420
click at [741, 443] on span at bounding box center [547, 443] width 748 height 3
click at [835, 351] on video at bounding box center [547, 266] width 748 height 420
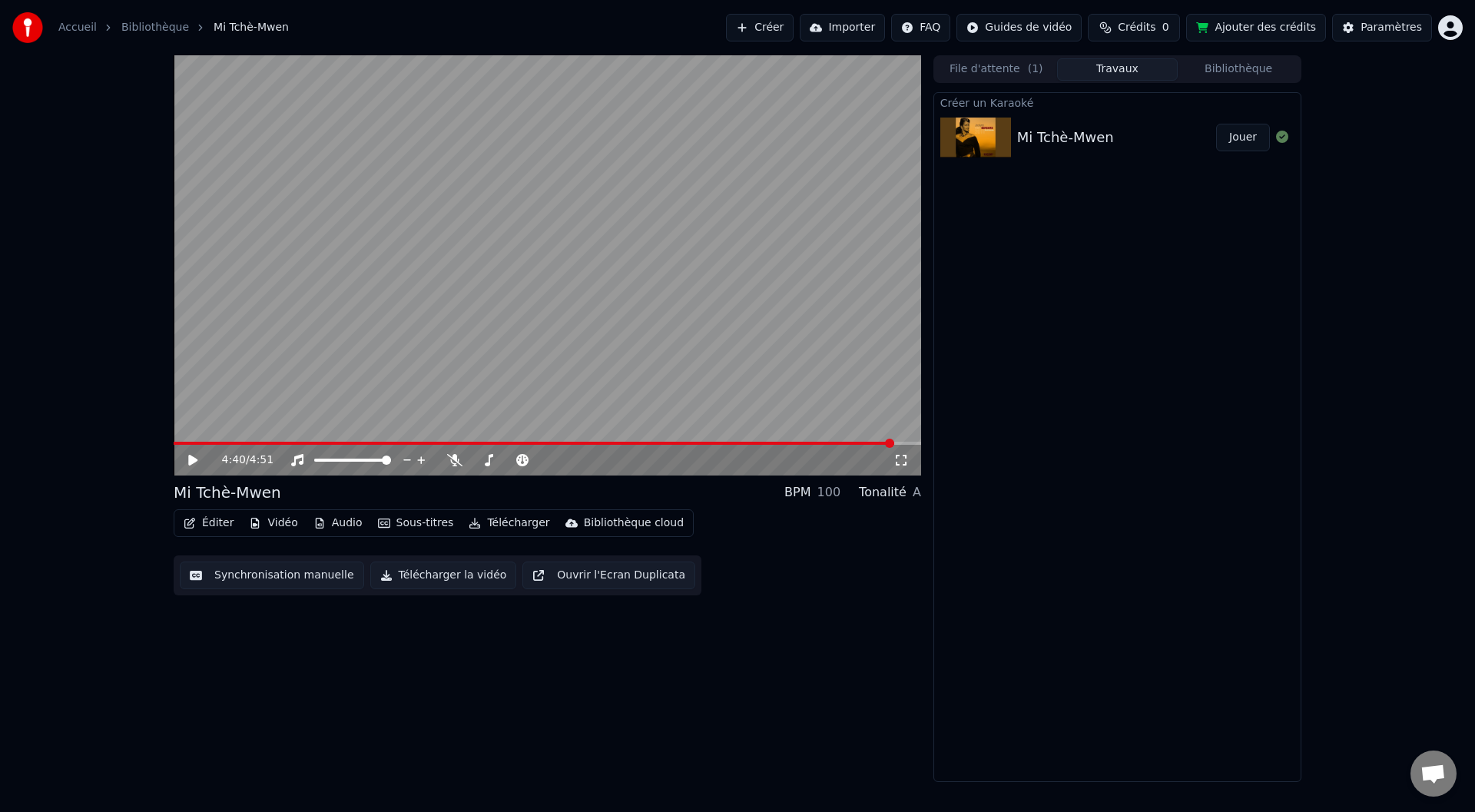
click at [657, 311] on video at bounding box center [547, 266] width 748 height 420
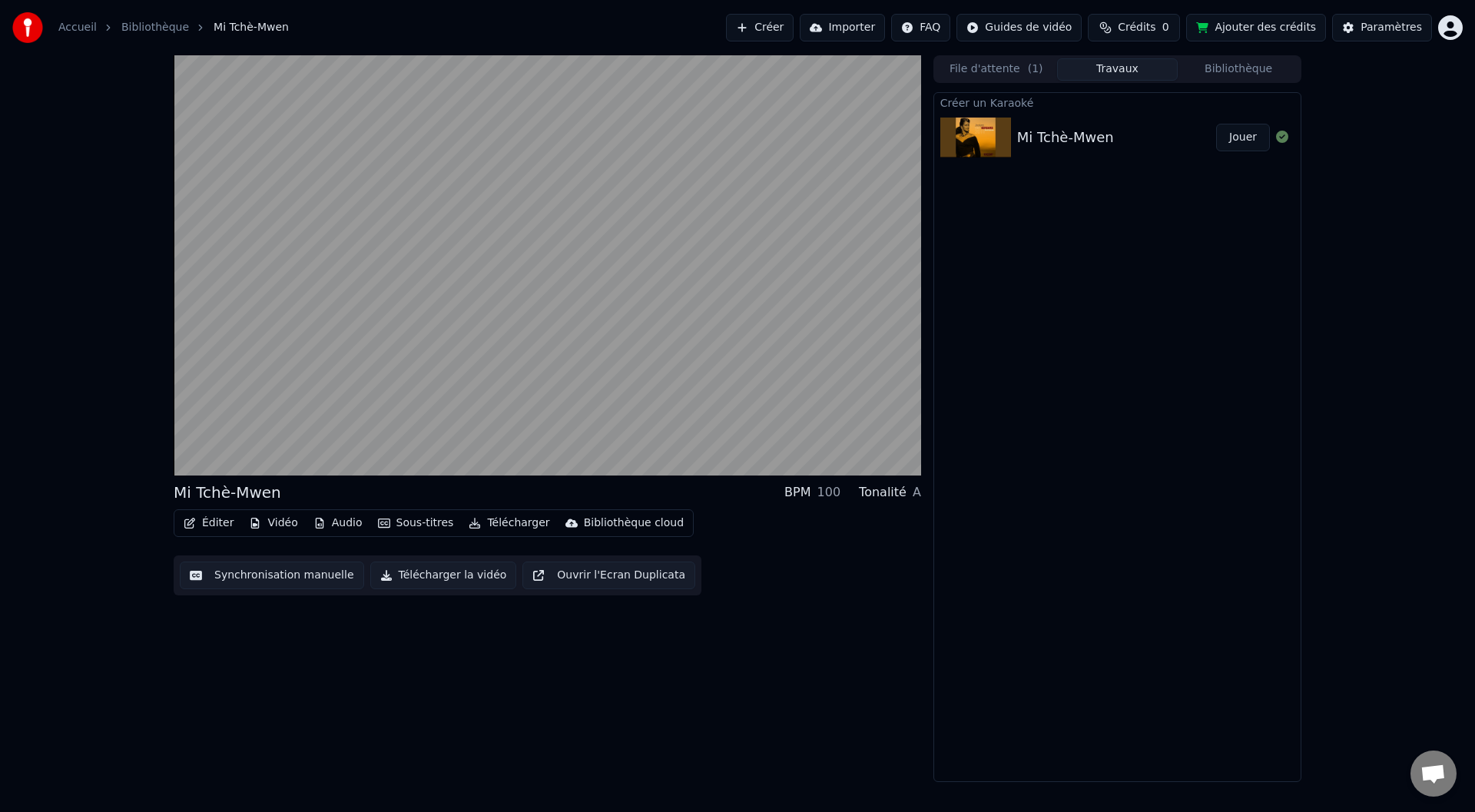
click at [1150, 24] on span "Crédits" at bounding box center [1136, 27] width 37 height 15
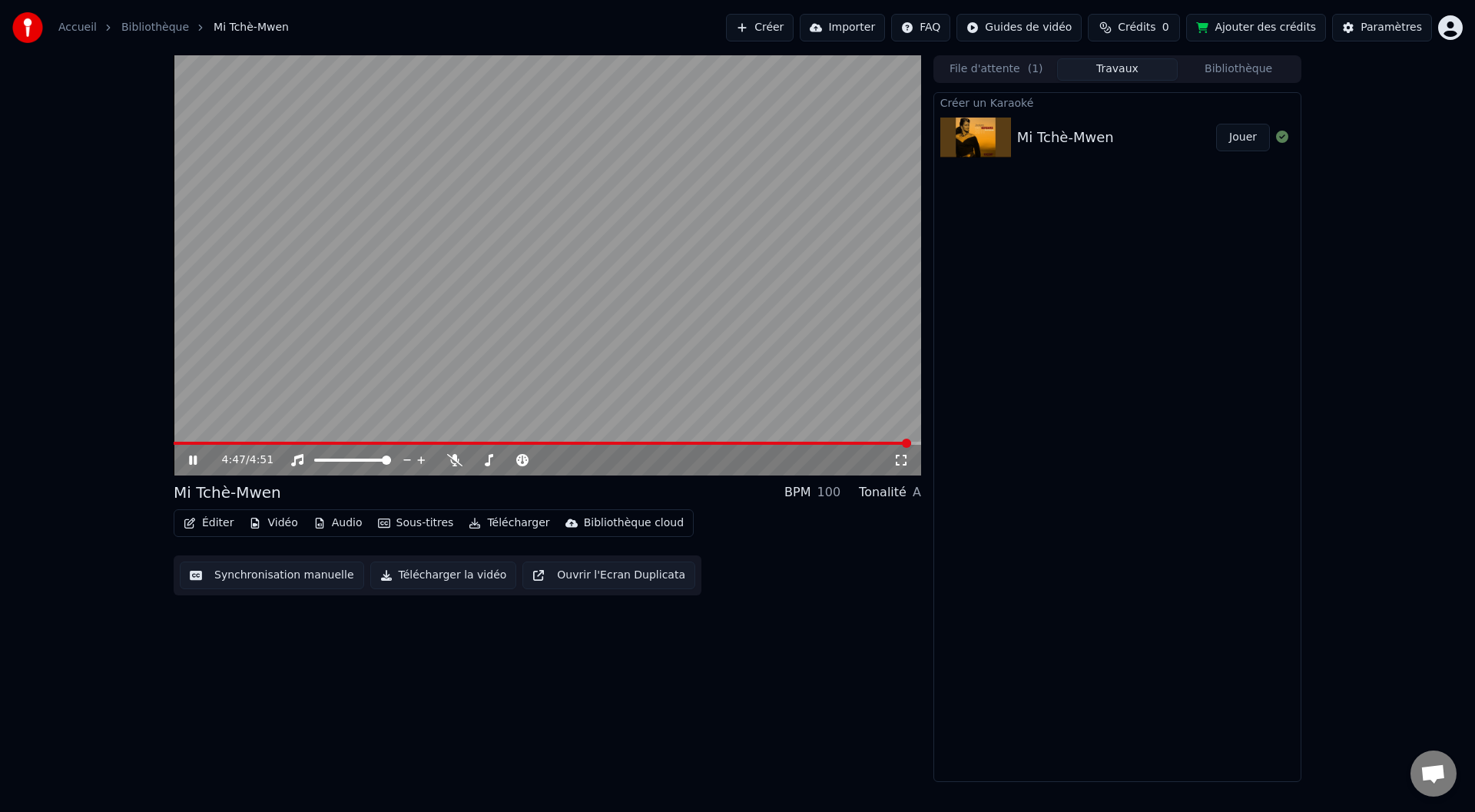
click at [749, 343] on video at bounding box center [547, 266] width 748 height 420
click at [921, 448] on span at bounding box center [917, 443] width 10 height 10
click at [586, 309] on video at bounding box center [547, 266] width 748 height 420
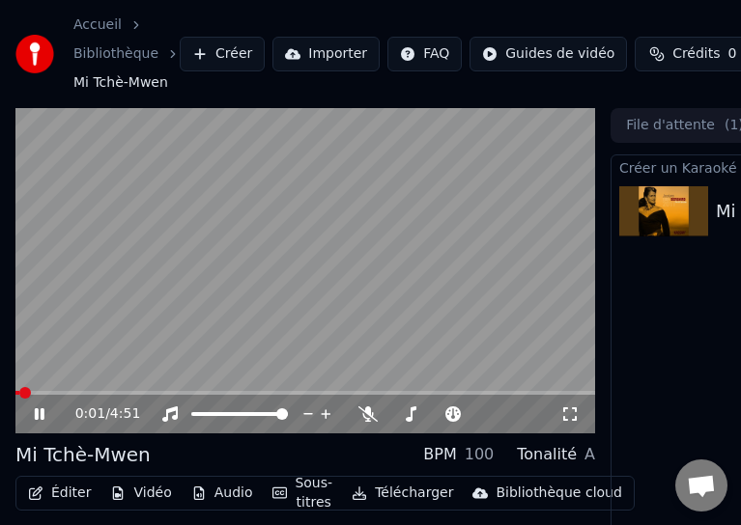
drag, startPoint x: 272, startPoint y: 338, endPoint x: 230, endPoint y: 275, distance: 75.8
click at [270, 338] on video at bounding box center [304, 271] width 579 height 326
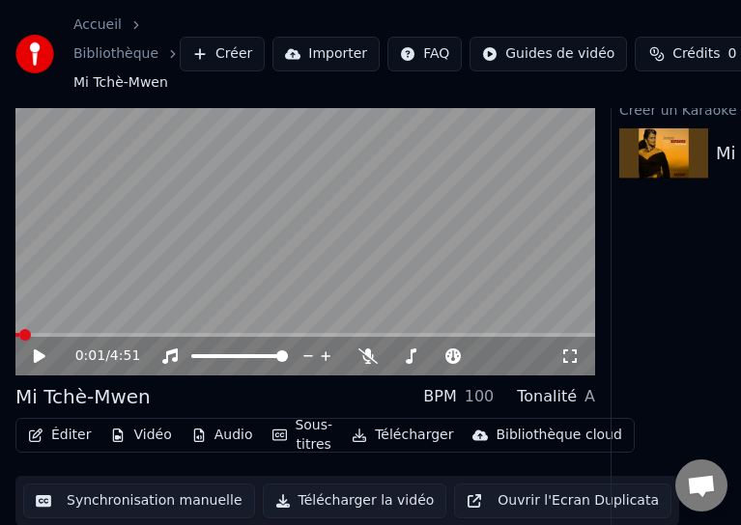
scroll to position [90, 0]
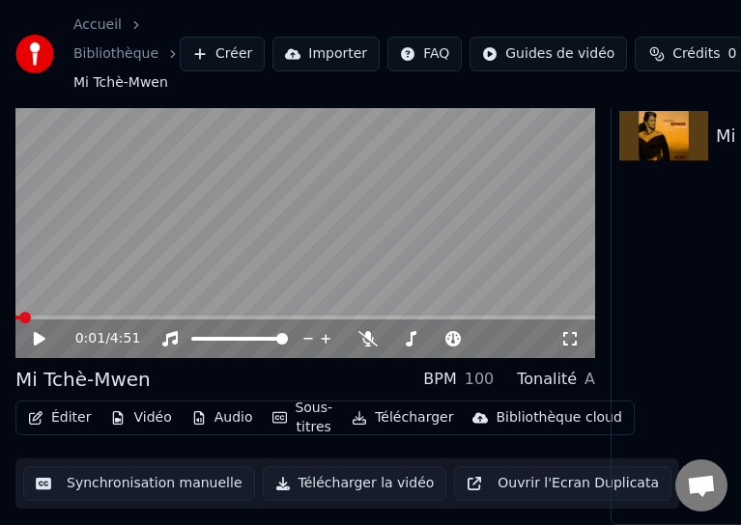
drag, startPoint x: 548, startPoint y: 11, endPoint x: 540, endPoint y: 299, distance: 288.9
click at [741, 422] on html "Accueil Bibliothèque Mi Tchè-Mwen Créer Importer FAQ Guides de vidéo Crédits 0 …" at bounding box center [370, 187] width 741 height 525
